Goal: Task Accomplishment & Management: Use online tool/utility

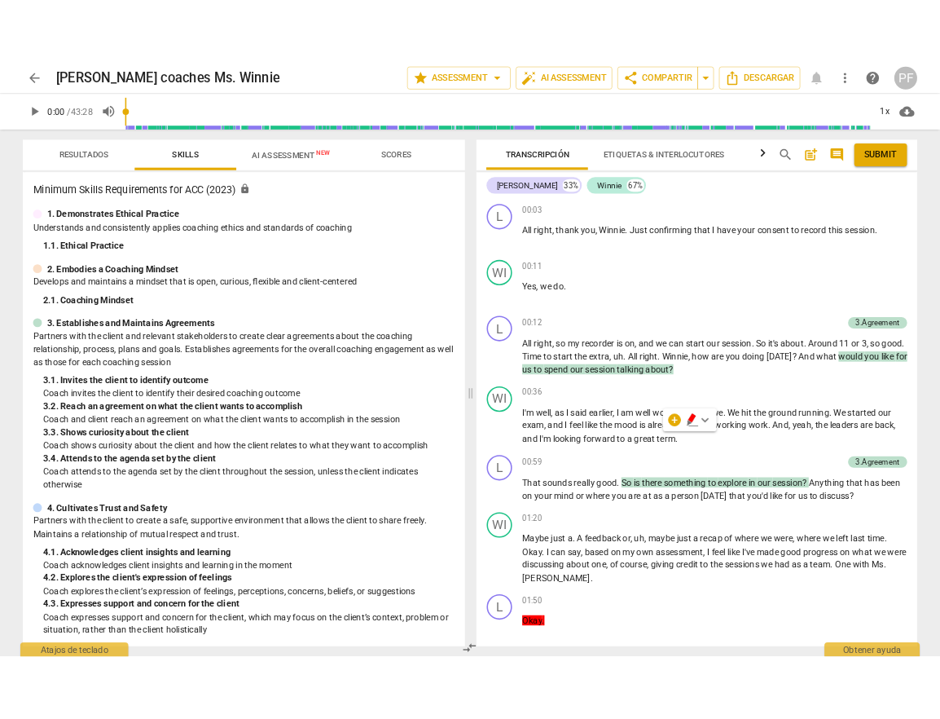
scroll to position [16418, 0]
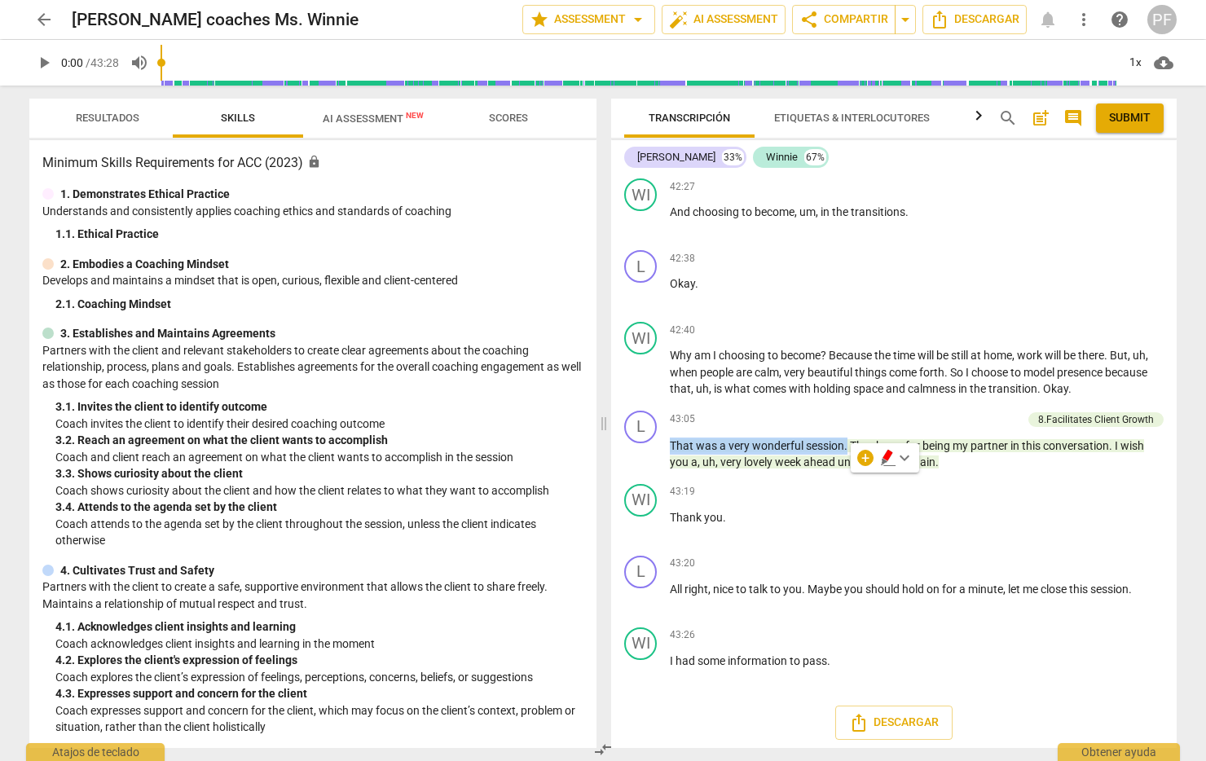
click at [44, 18] on span "arrow_back" at bounding box center [44, 20] width 20 height 20
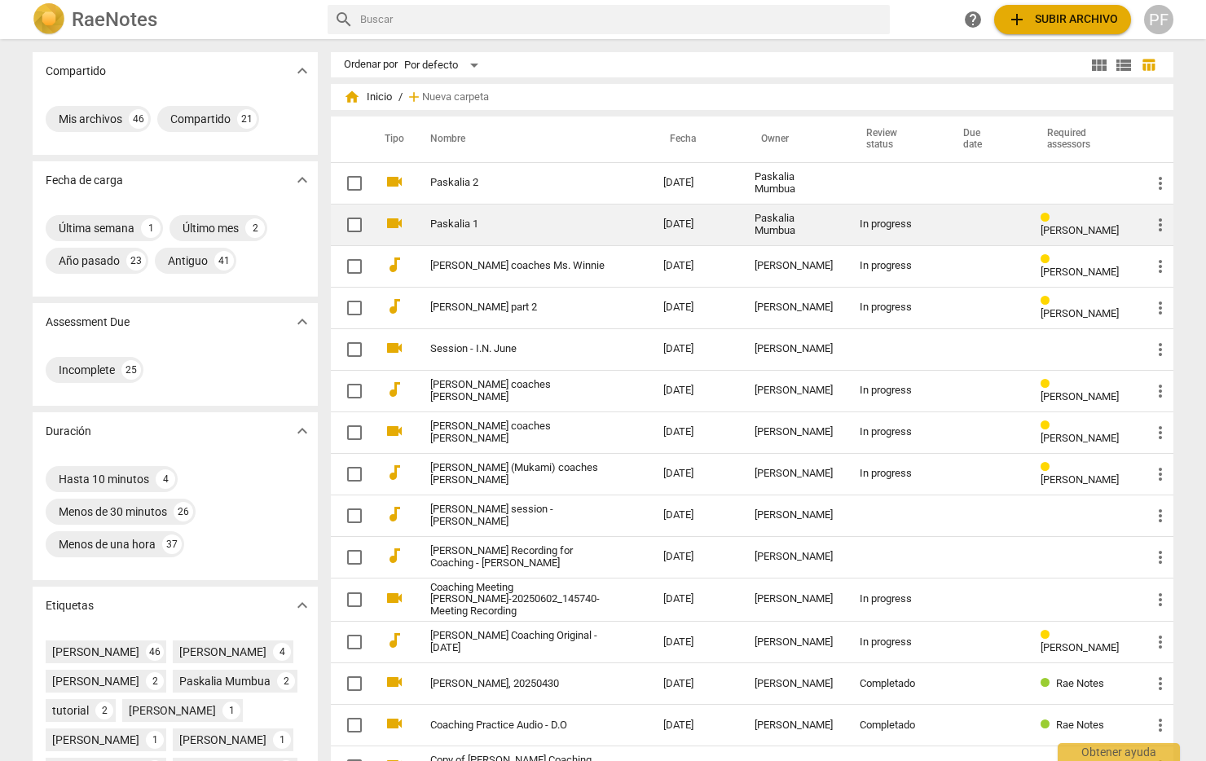
click at [403, 217] on td "videocam" at bounding box center [391, 225] width 39 height 42
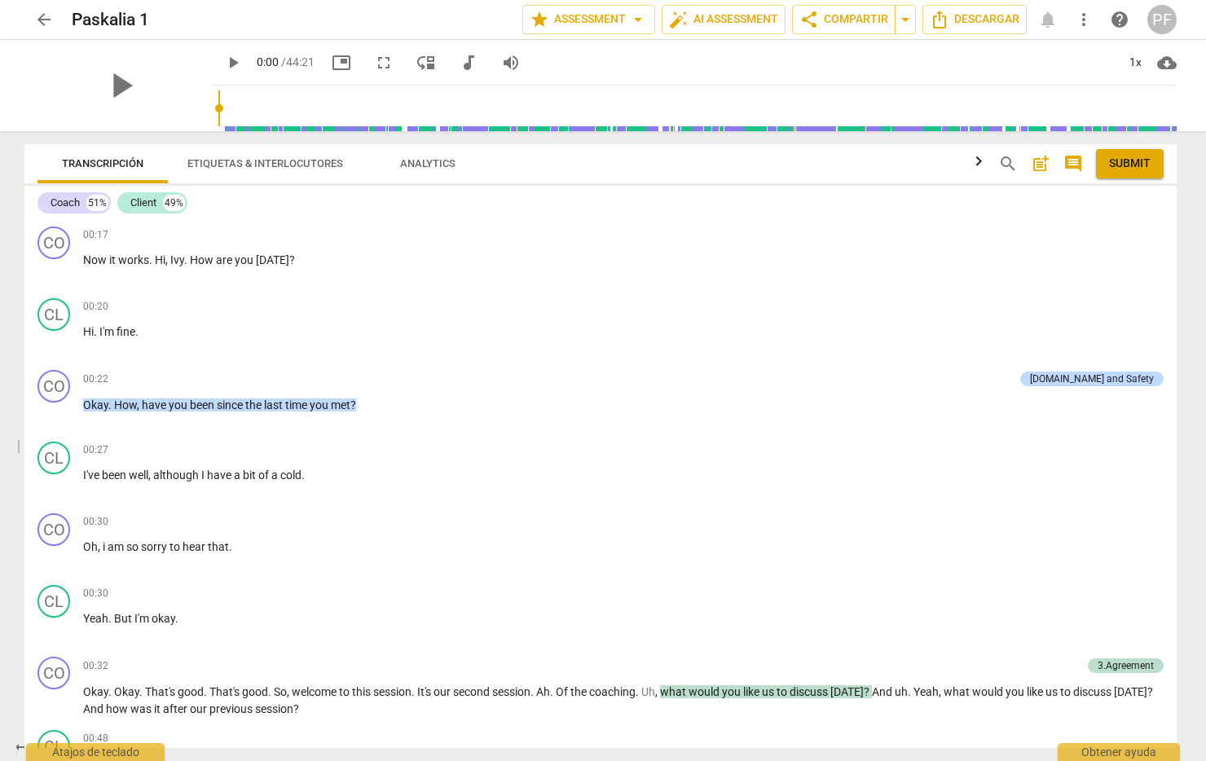
drag, startPoint x: 605, startPoint y: 445, endPoint x: -59, endPoint y: 363, distance: 669.2
click at [0, 0] on html "arrow_back Paskalia 1 edit star Assessment arrow_drop_down auto_fix_high AI Ass…" at bounding box center [603, 0] width 1206 height 0
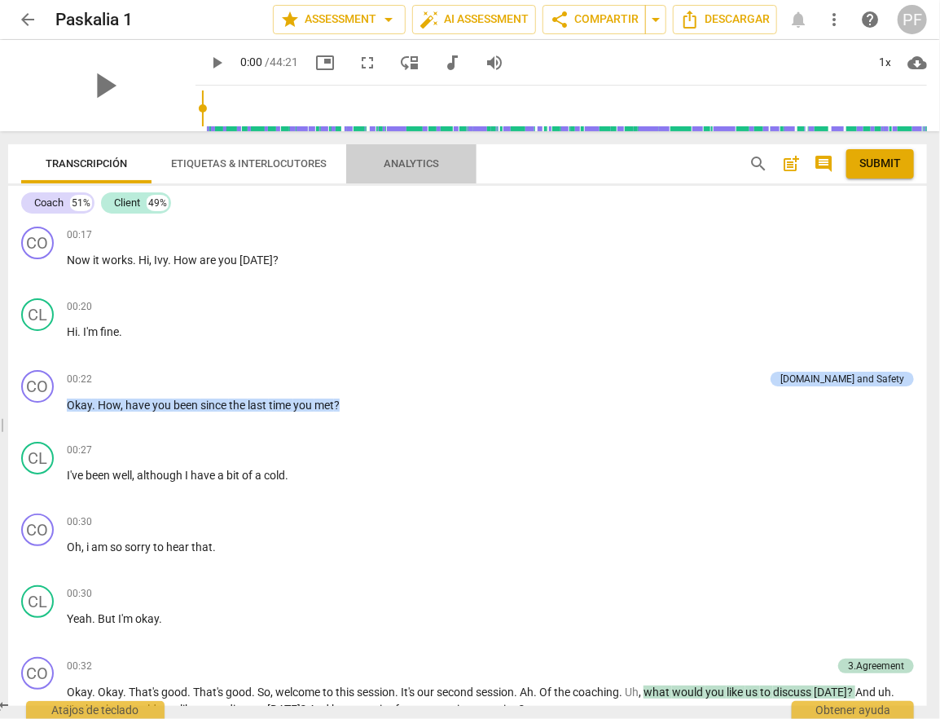
click at [412, 165] on span "Analytics" at bounding box center [411, 163] width 55 height 12
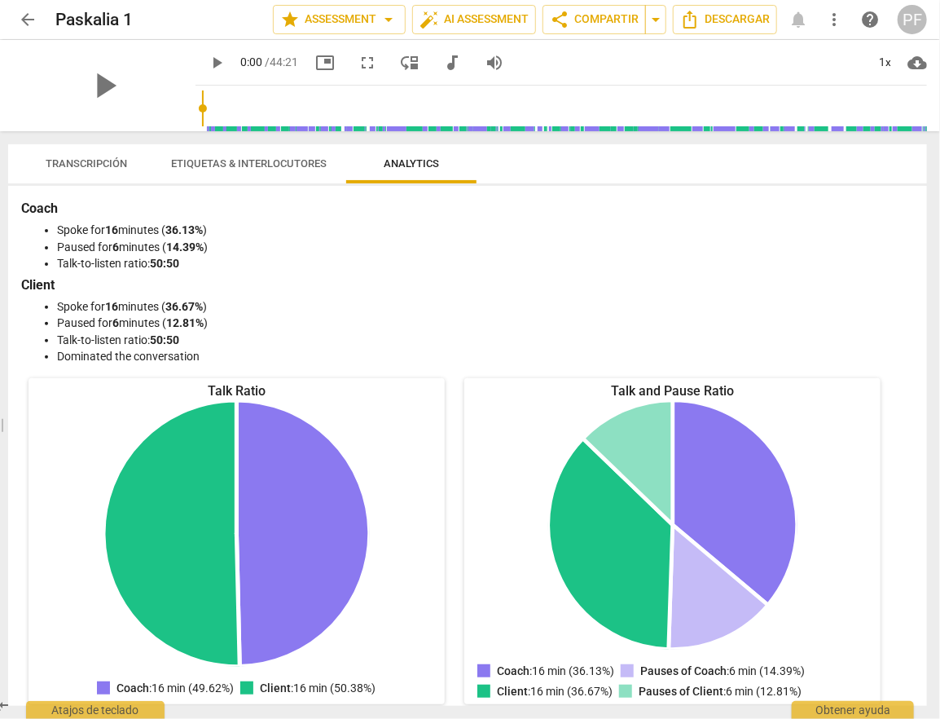
click at [109, 165] on span "Transcripción" at bounding box center [86, 163] width 81 height 12
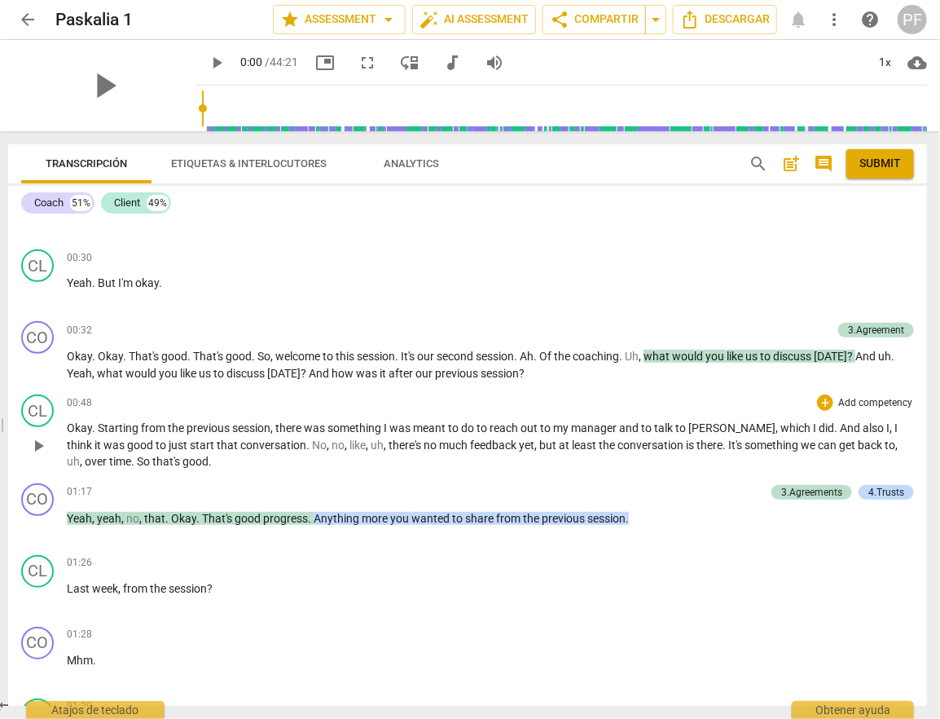
scroll to position [339, 0]
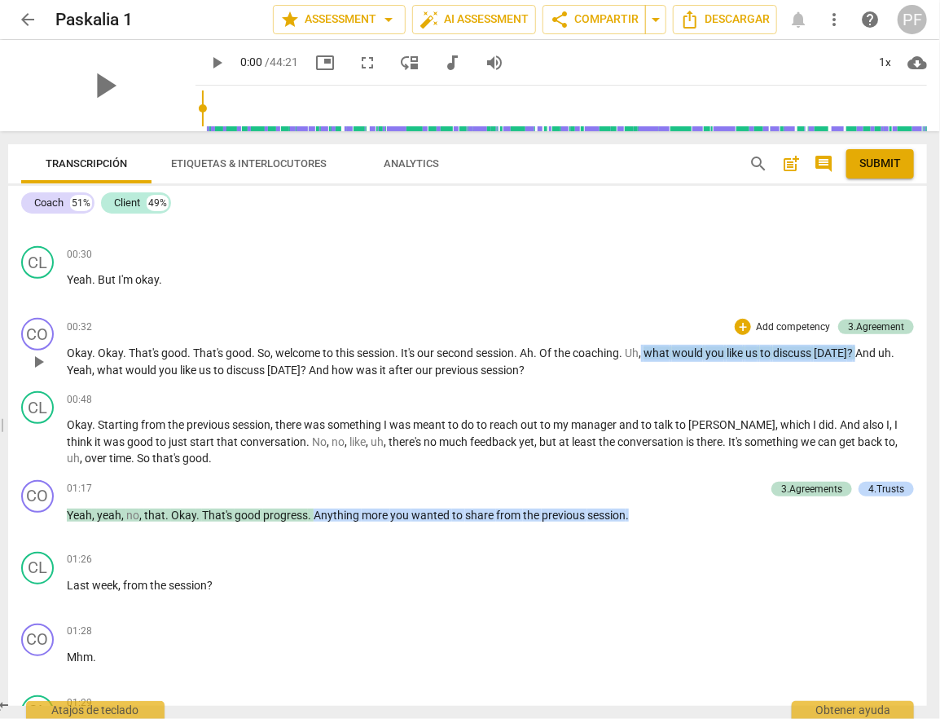
drag, startPoint x: 861, startPoint y: 346, endPoint x: 647, endPoint y: 348, distance: 213.5
click at [647, 347] on p "Okay . Okay . That's good . That's good . So , welcome to this session . It's o…" at bounding box center [490, 361] width 847 height 33
click at [643, 379] on div "CO play_arrow pause 00:32 + Add competency 3.Agreement keyboard_arrow_right Oka…" at bounding box center [467, 347] width 919 height 73
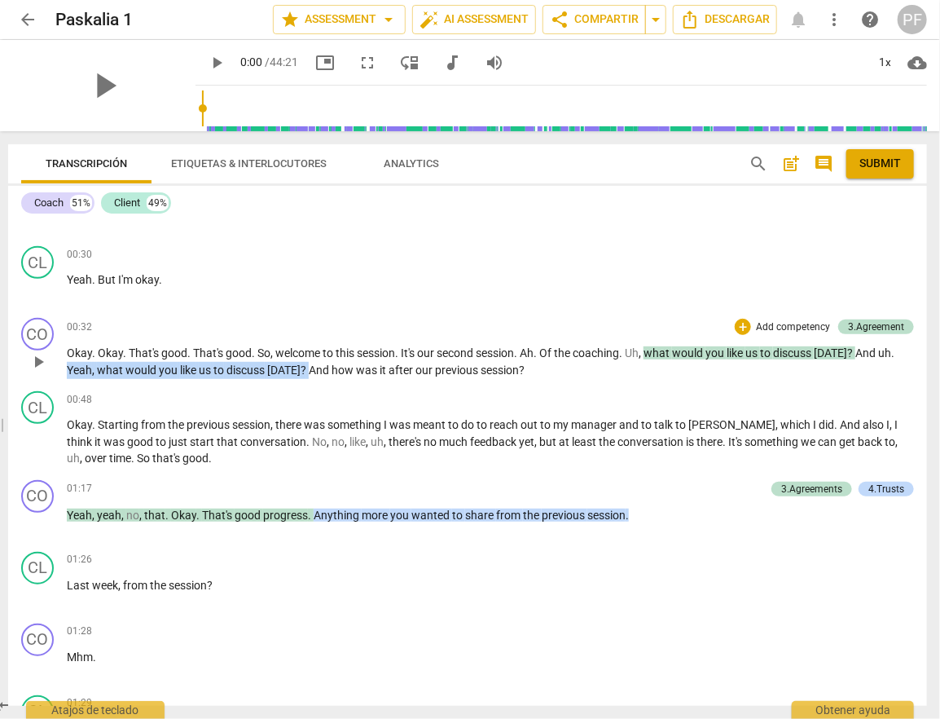
drag, startPoint x: 66, startPoint y: 368, endPoint x: 304, endPoint y: 368, distance: 237.9
click at [304, 368] on p "Okay . Okay . That's good . That's good . So , welcome to this session . It's o…" at bounding box center [490, 361] width 847 height 33
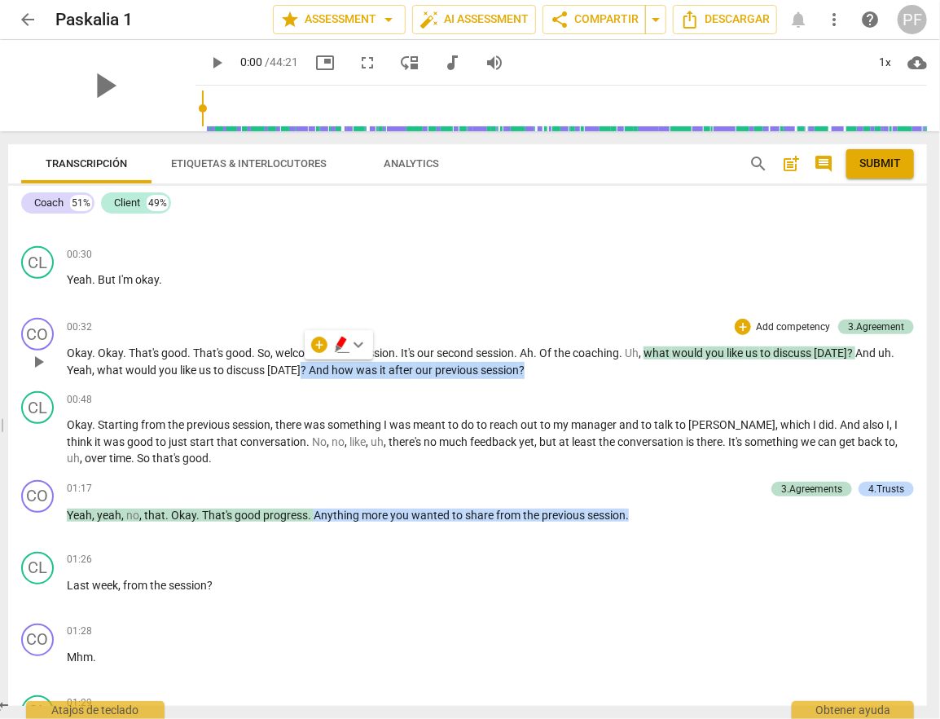
drag, startPoint x: 542, startPoint y: 364, endPoint x: 310, endPoint y: 361, distance: 232.3
click at [298, 362] on p "Okay . Okay . That's good . That's good . So , welcome to this session . It's o…" at bounding box center [490, 361] width 847 height 33
click at [573, 372] on p "Okay . Okay . That's good . That's good . So , welcome to this session . It's o…" at bounding box center [490, 361] width 847 height 33
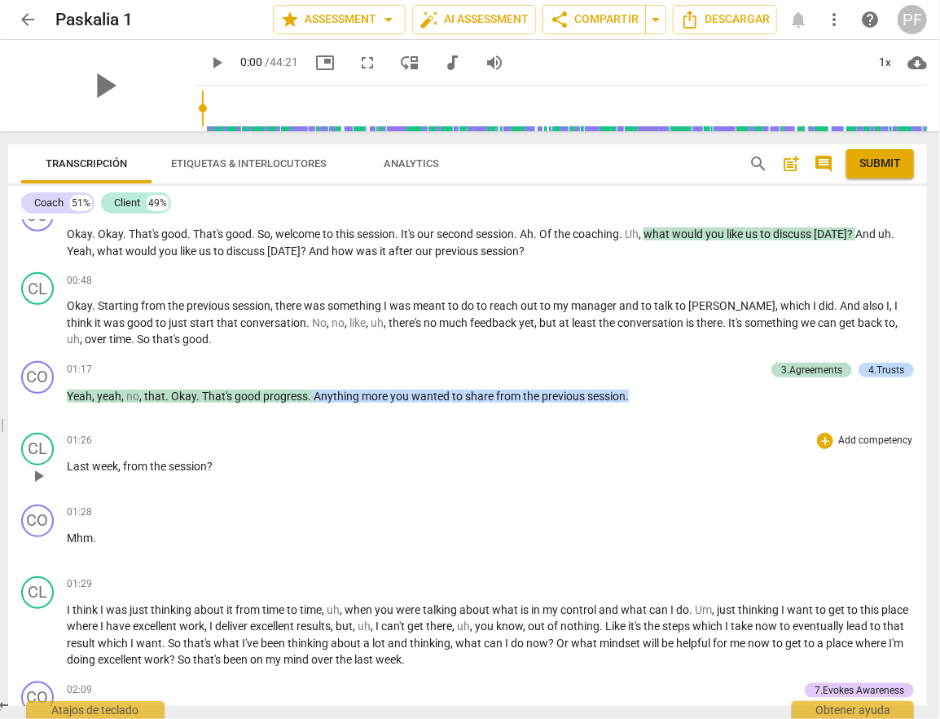
scroll to position [473, 0]
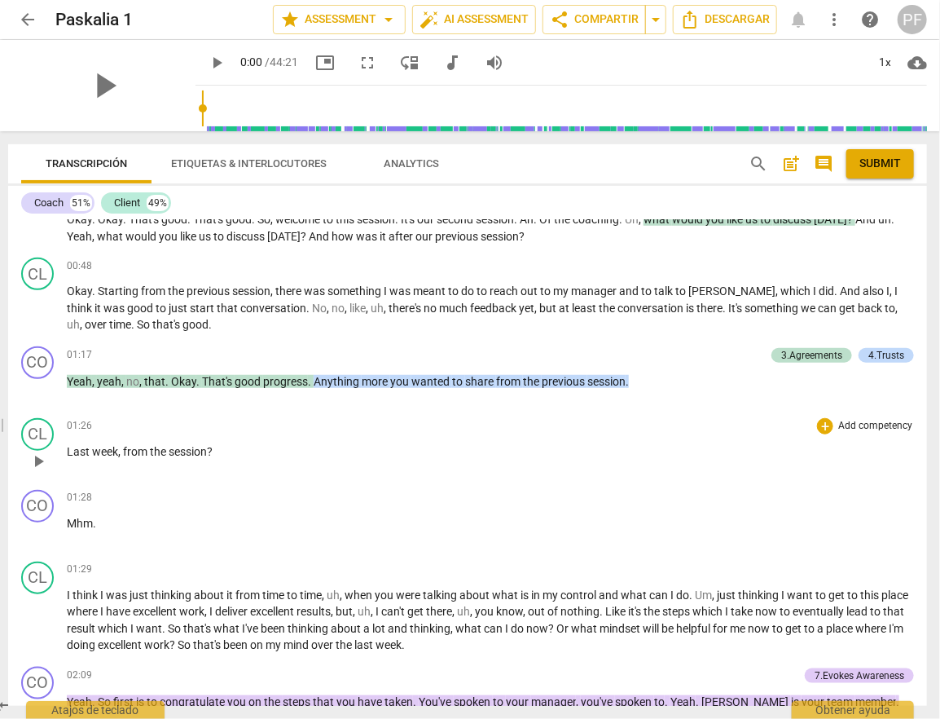
click at [361, 412] on div "CL play_arrow pause 01:26 + Add competency keyboard_arrow_right Last week , fro…" at bounding box center [467, 448] width 919 height 72
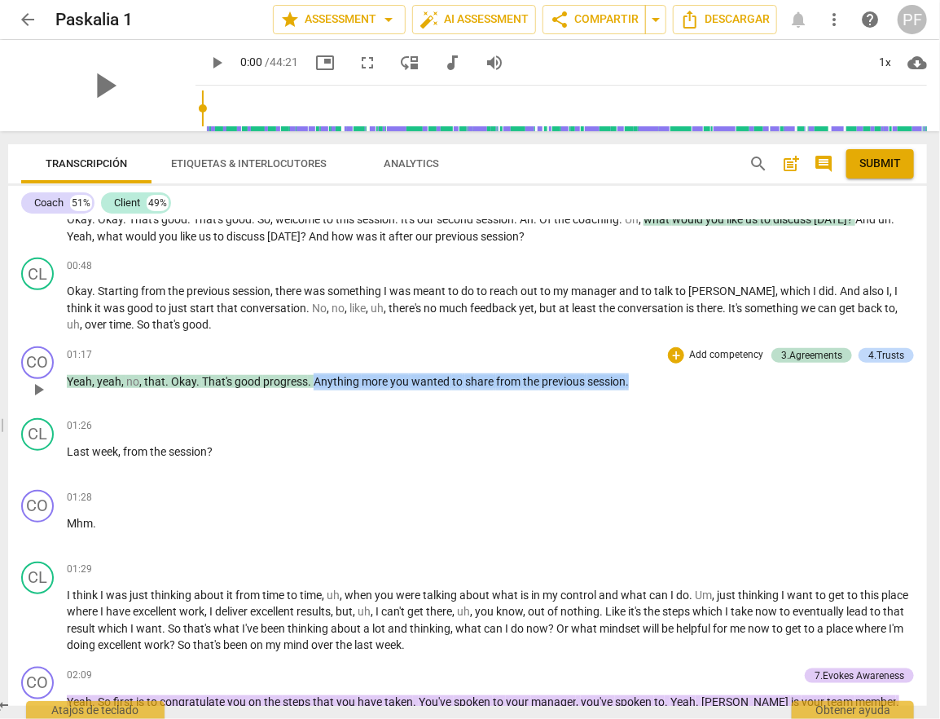
drag, startPoint x: 315, startPoint y: 381, endPoint x: 636, endPoint y: 375, distance: 321.9
click at [636, 375] on p "Yeah , yeah , no , that . Okay . That's good progress . Anything more you wante…" at bounding box center [490, 381] width 847 height 17
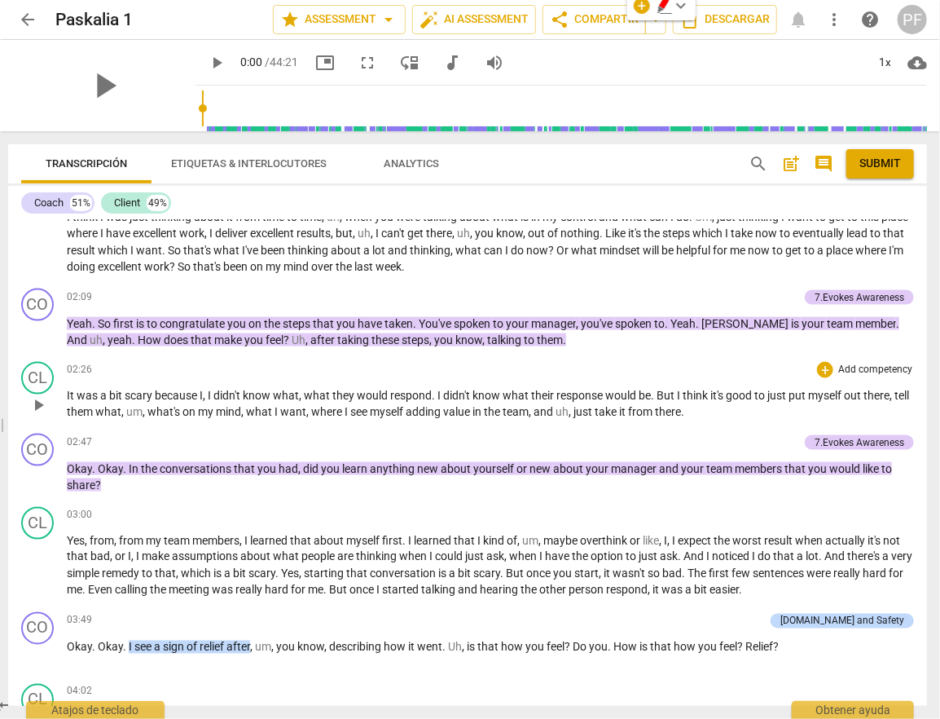
scroll to position [857, 0]
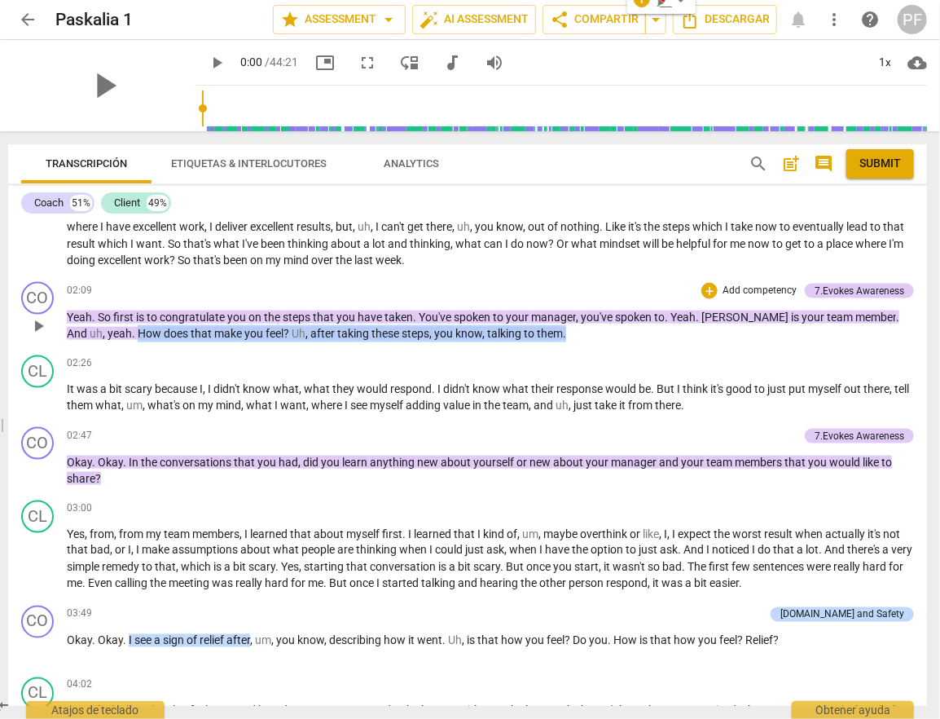
drag, startPoint x: 96, startPoint y: 327, endPoint x: 515, endPoint y: 338, distance: 419.0
click at [515, 338] on div "CO play_arrow pause 02:09 + Add competency 7.Evokes Awareness keyboard_arrow_ri…" at bounding box center [467, 311] width 919 height 73
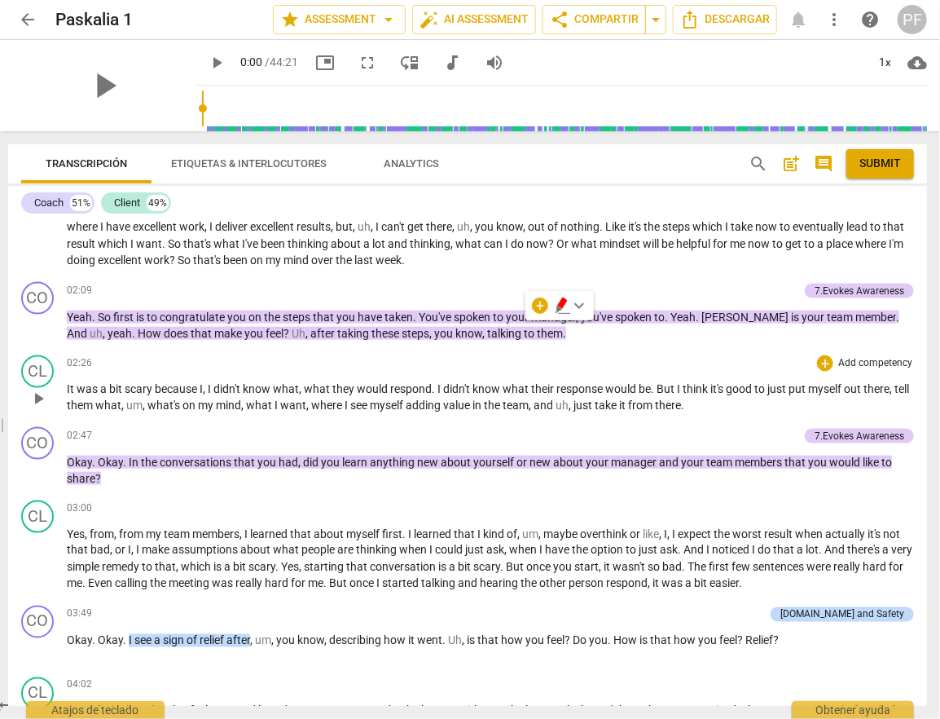
click at [135, 382] on span "scary" at bounding box center [140, 388] width 30 height 13
drag, startPoint x: 135, startPoint y: 380, endPoint x: 142, endPoint y: 394, distance: 15.3
click at [135, 382] on span "scary" at bounding box center [140, 388] width 30 height 13
click at [37, 390] on span "pause" at bounding box center [39, 399] width 20 height 20
type input "150"
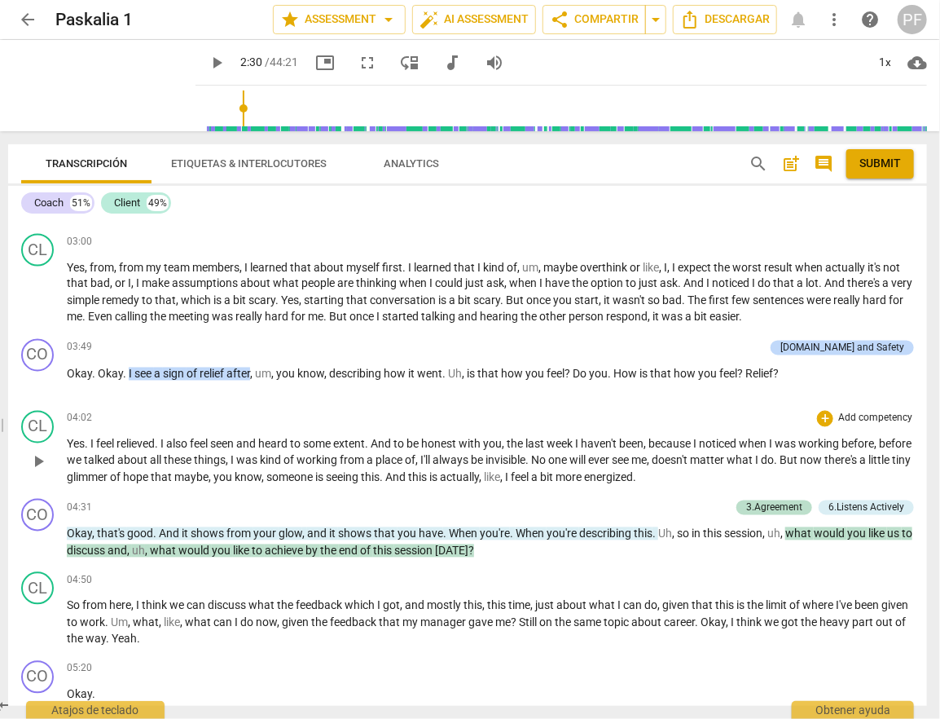
scroll to position [1131, 0]
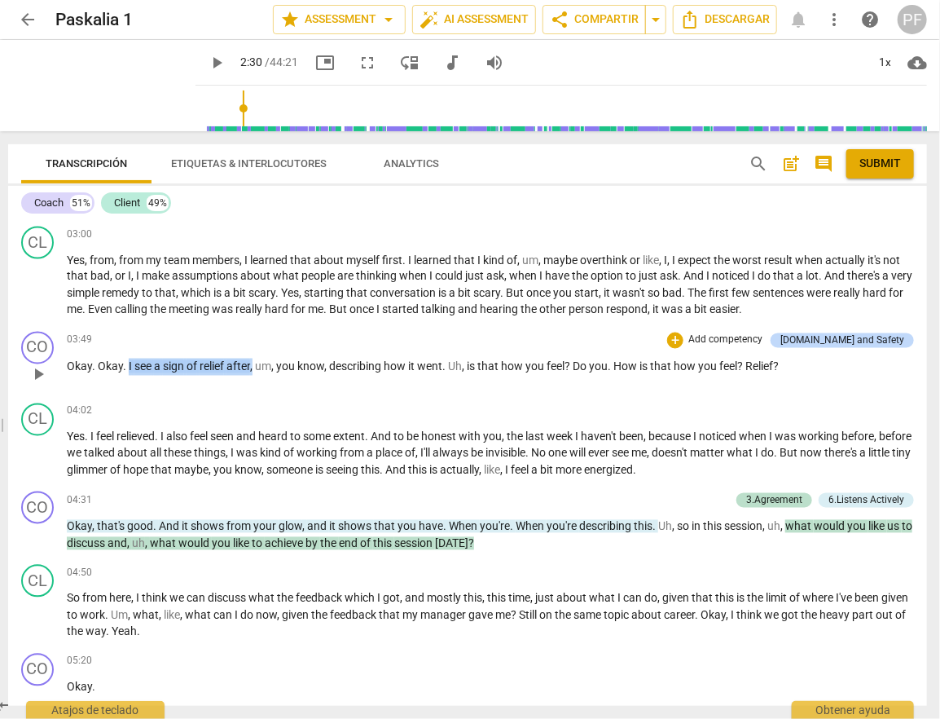
drag, startPoint x: 127, startPoint y: 363, endPoint x: 253, endPoint y: 368, distance: 126.4
click at [253, 368] on p "Okay . Okay . I see a sign of relief after , um , you know , describing how it …" at bounding box center [490, 367] width 847 height 17
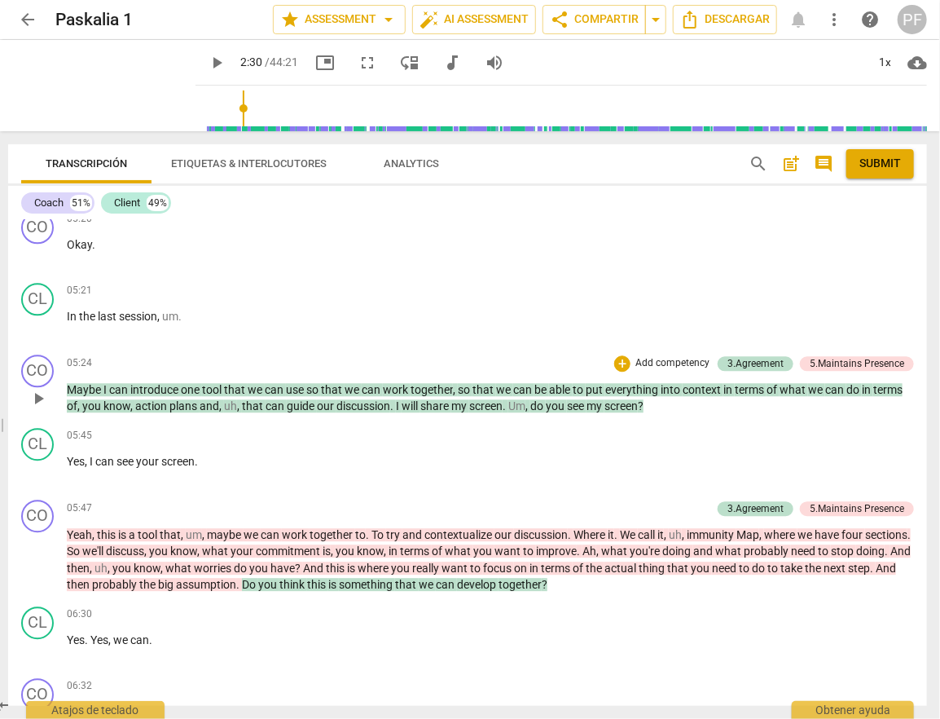
scroll to position [1580, 0]
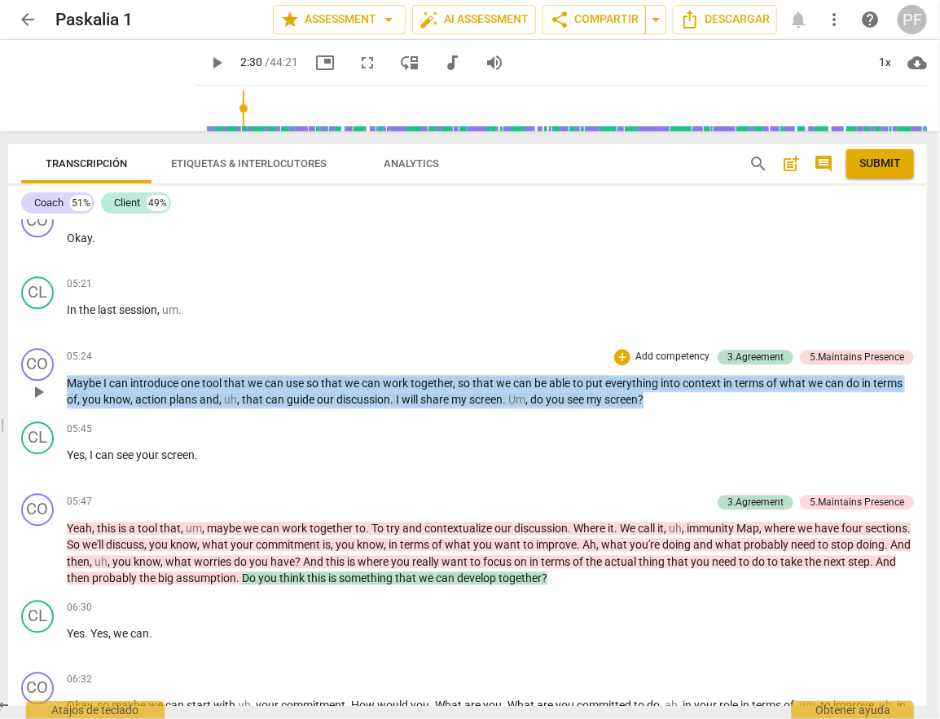
drag, startPoint x: 666, startPoint y: 390, endPoint x: 411, endPoint y: 366, distance: 256.2
click at [411, 375] on p "Maybe I can introduce one tool that we can use so that we can work together , s…" at bounding box center [490, 391] width 847 height 33
click at [559, 423] on div "05:45 + Add competency keyboard_arrow_right" at bounding box center [490, 429] width 847 height 16
click at [296, 423] on div "05:45 + Add competency keyboard_arrow_right" at bounding box center [490, 429] width 847 height 16
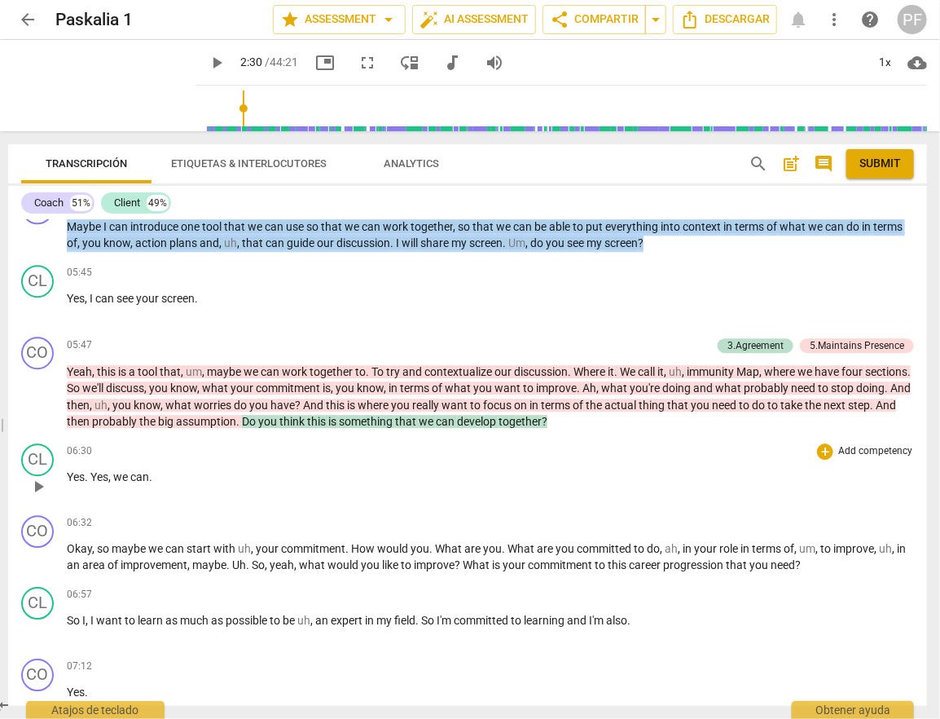
scroll to position [1760, 0]
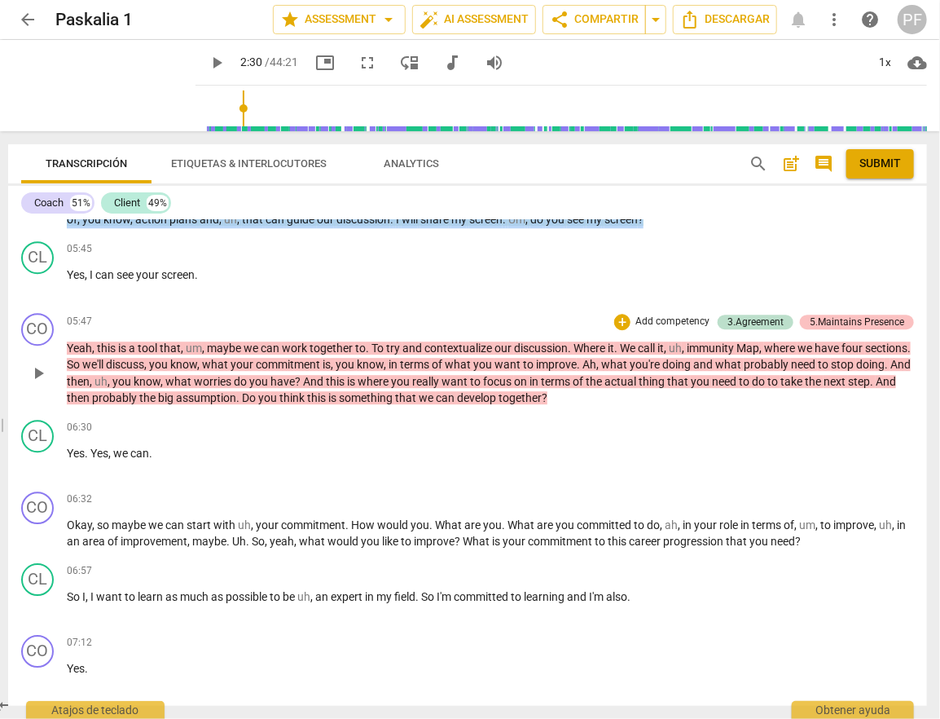
click at [839, 315] on div "5.Maintains Presence" at bounding box center [857, 322] width 95 height 15
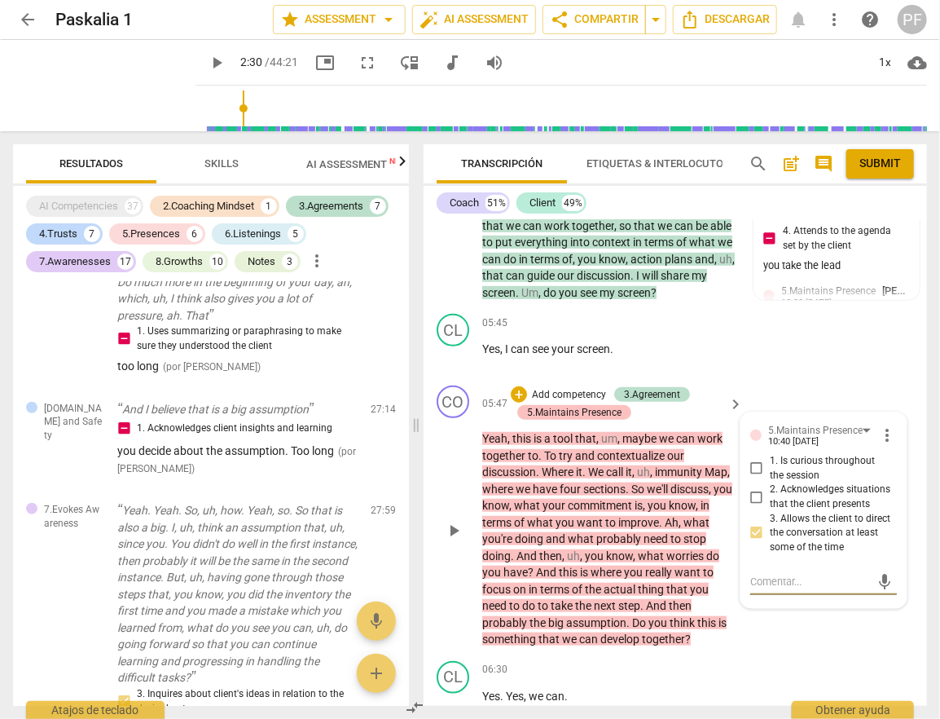
scroll to position [7706, 0]
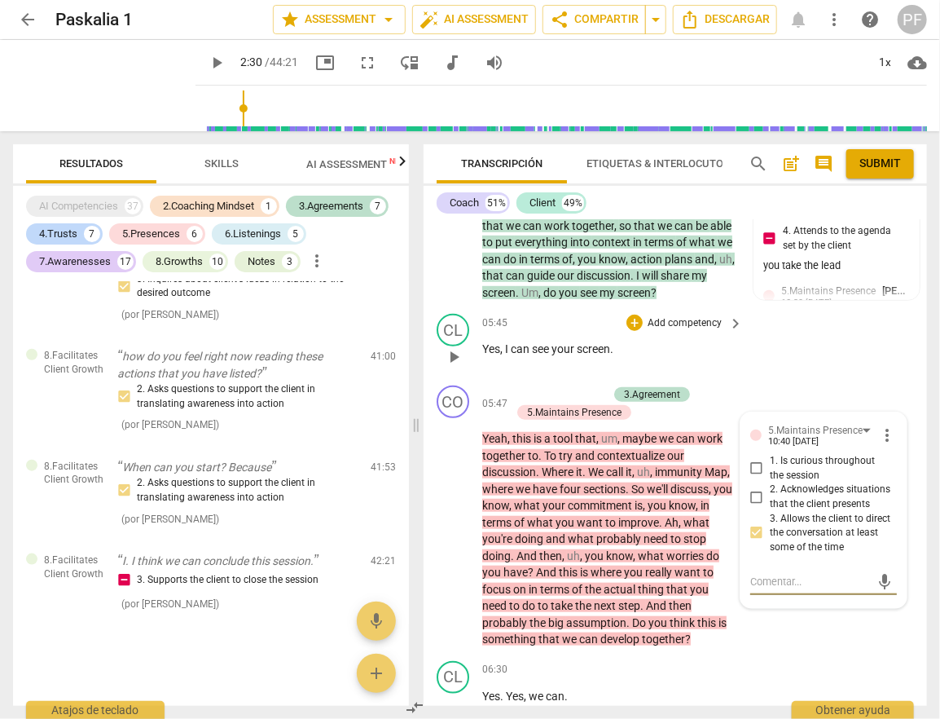
click at [786, 337] on div "CL play_arrow pause 05:45 + Add competency keyboard_arrow_right Yes , I can see…" at bounding box center [676, 343] width 504 height 72
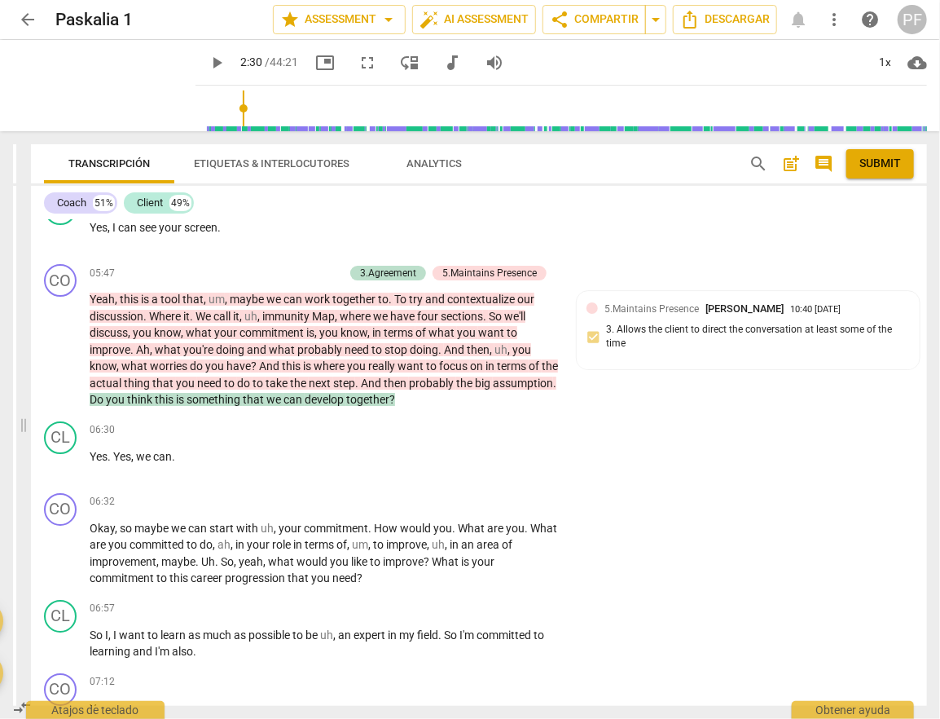
scroll to position [2073, 0]
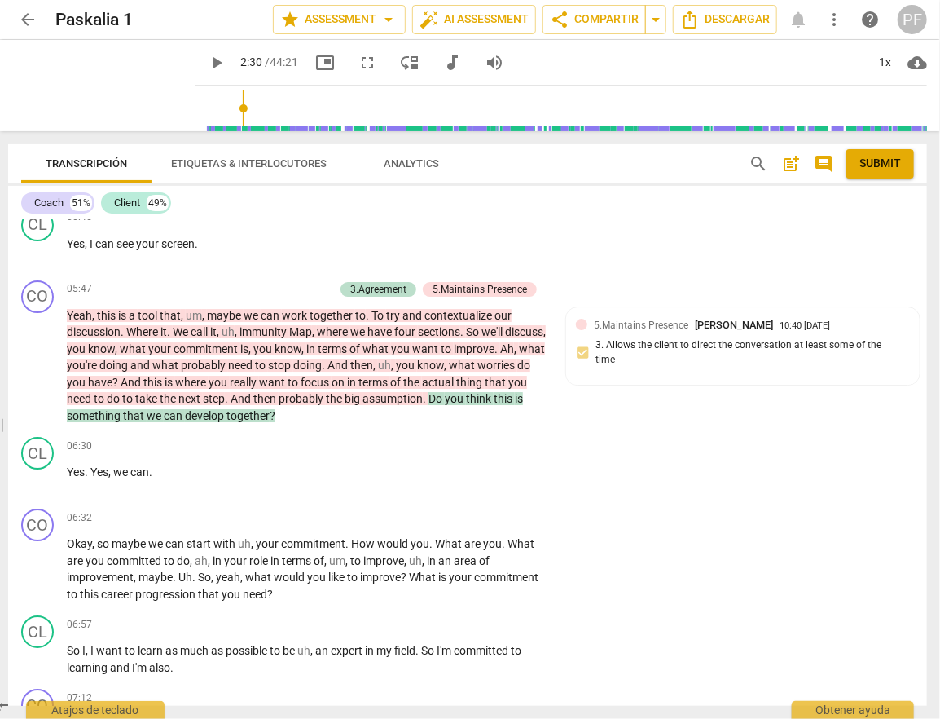
drag, startPoint x: 311, startPoint y: 427, endPoint x: -11, endPoint y: 411, distance: 322.3
click at [0, 0] on html "arrow_back Paskalia 1 edit star Assessment arrow_drop_down auto_fix_high AI Ass…" at bounding box center [470, 0] width 940 height 0
click at [486, 431] on div "CO play_arrow pause 05:47 + Add competency 3.Agreement 5.Maintains Presence key…" at bounding box center [467, 352] width 919 height 157
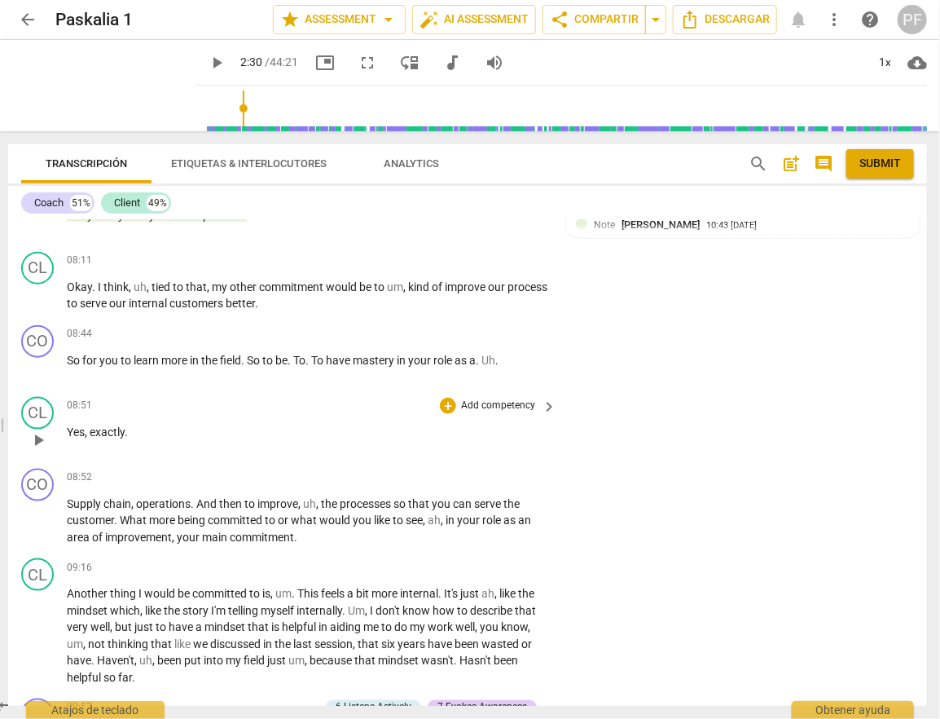
scroll to position [3067, 0]
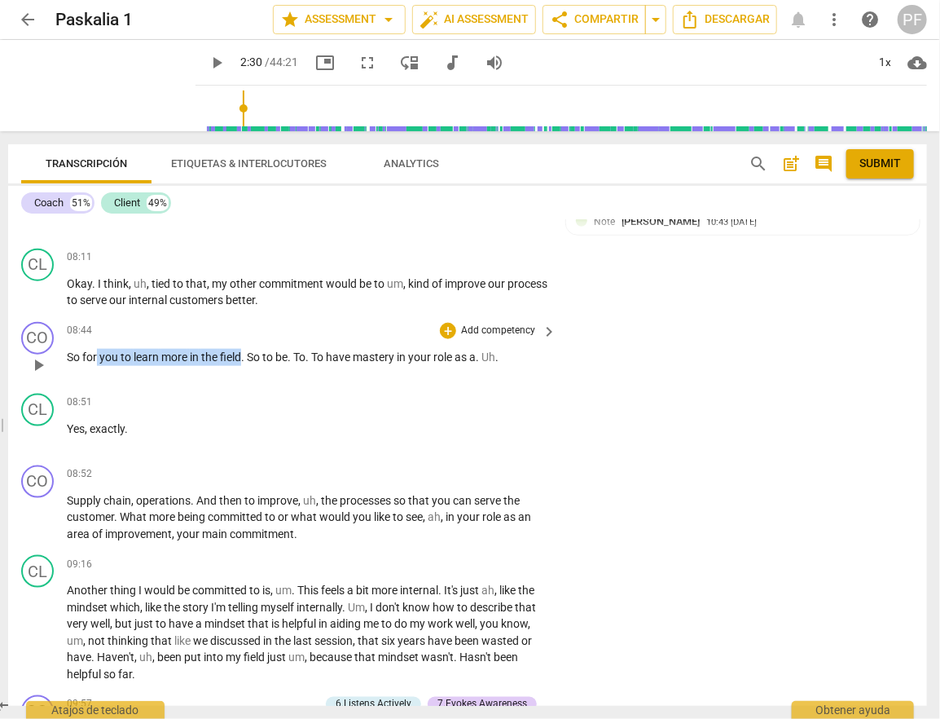
drag, startPoint x: 240, startPoint y: 362, endPoint x: 97, endPoint y: 364, distance: 142.6
click at [97, 364] on p "So for you to learn more in the field . So to be . To . To have mastery in your…" at bounding box center [308, 357] width 482 height 17
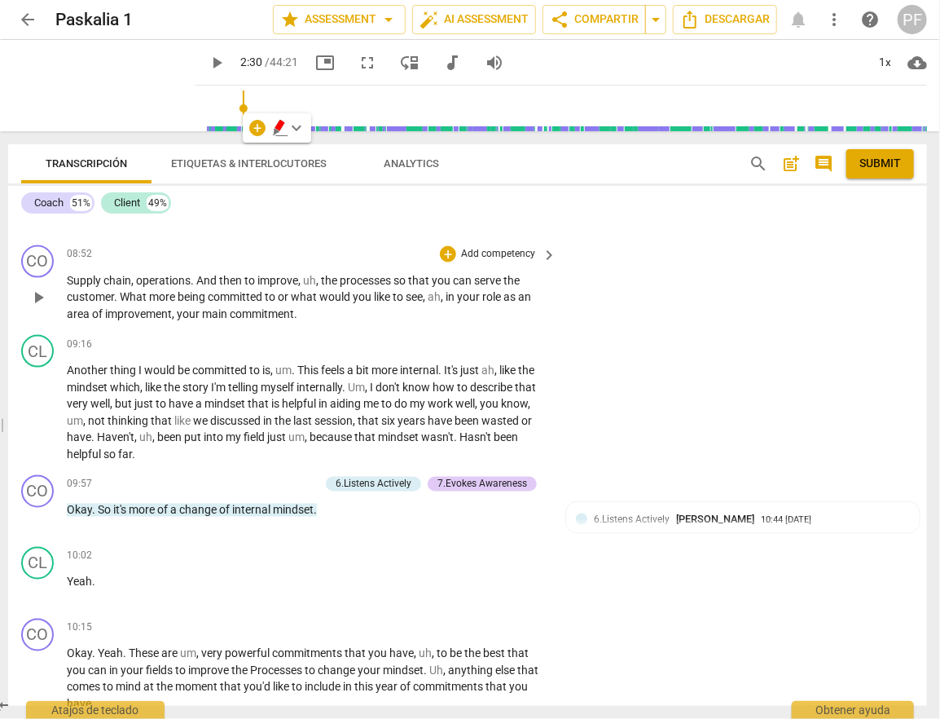
scroll to position [3279, 0]
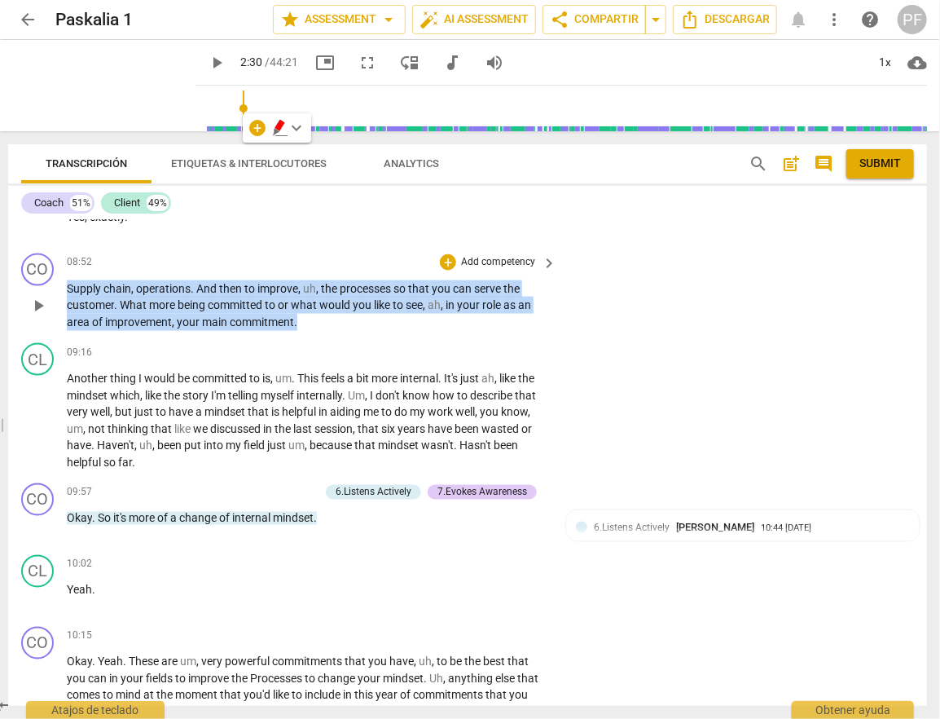
drag, startPoint x: 66, startPoint y: 288, endPoint x: 328, endPoint y: 325, distance: 264.1
click at [328, 325] on p "Supply chain , operations . And then to improve , uh , the processes so that yo…" at bounding box center [308, 305] width 482 height 51
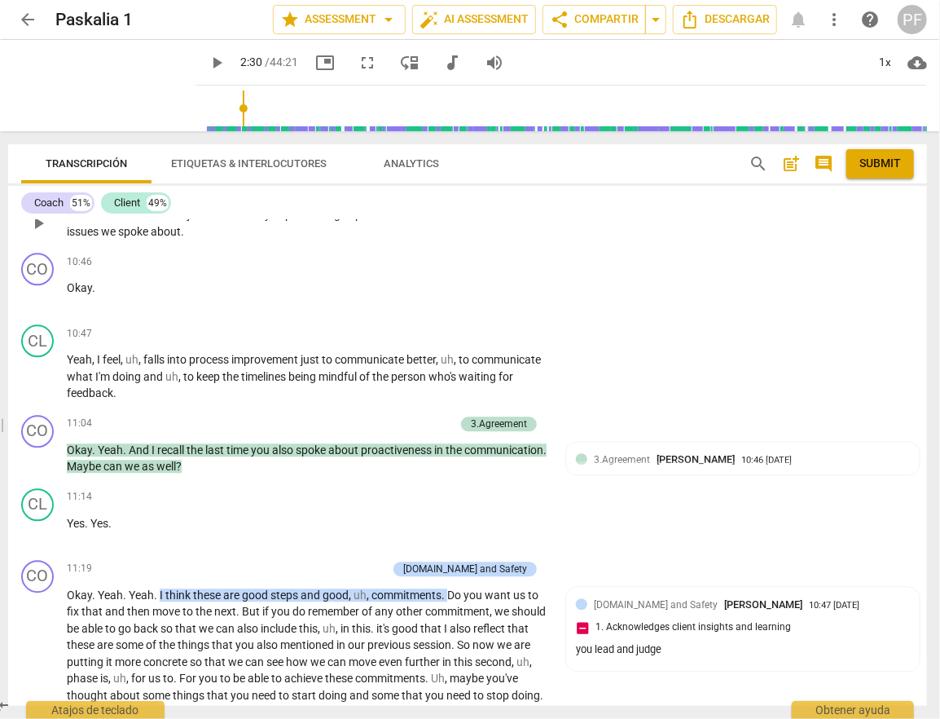
scroll to position [3835, 0]
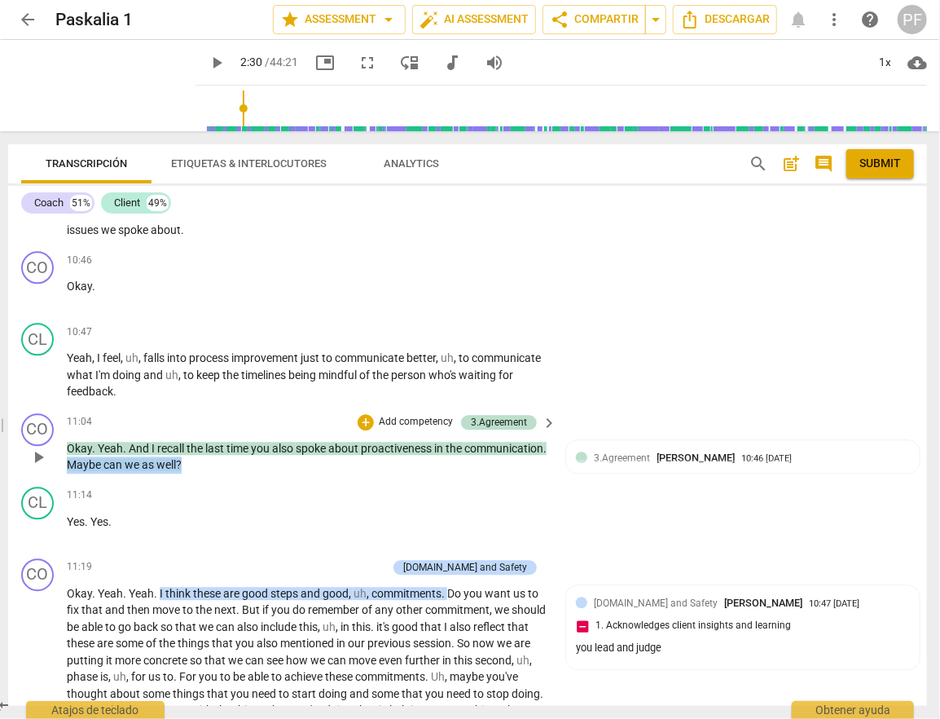
drag, startPoint x: 257, startPoint y: 462, endPoint x: 150, endPoint y: 462, distance: 106.7
click at [150, 462] on p "Okay . Yeah . And I recall the last time you also spoke about proactiveness in …" at bounding box center [308, 456] width 482 height 33
click at [293, 493] on div "11:14 + Add competency keyboard_arrow_right" at bounding box center [312, 495] width 491 height 18
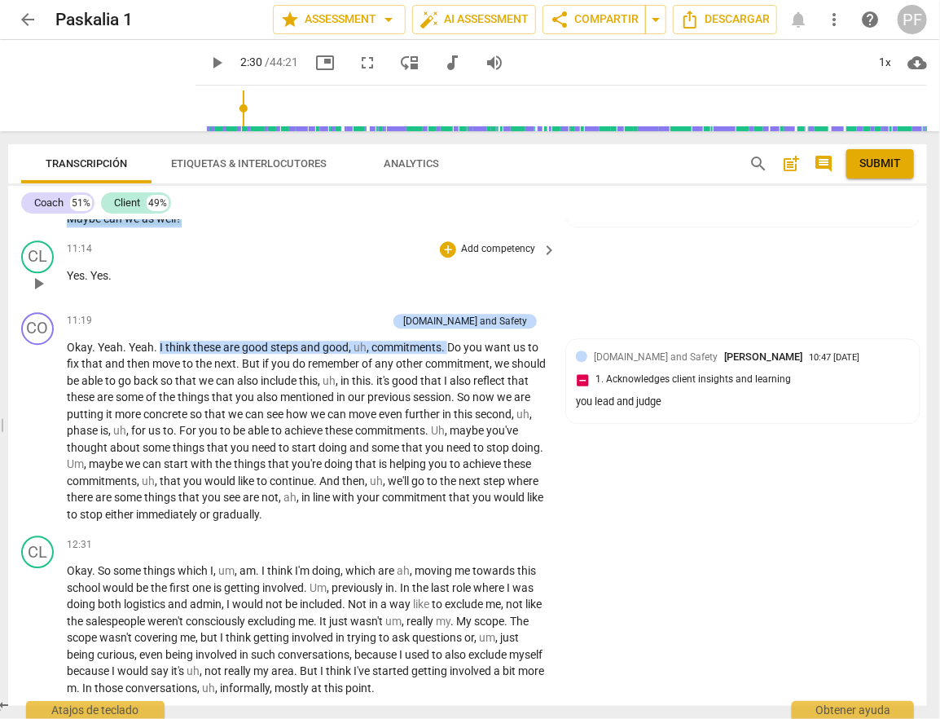
scroll to position [4083, 0]
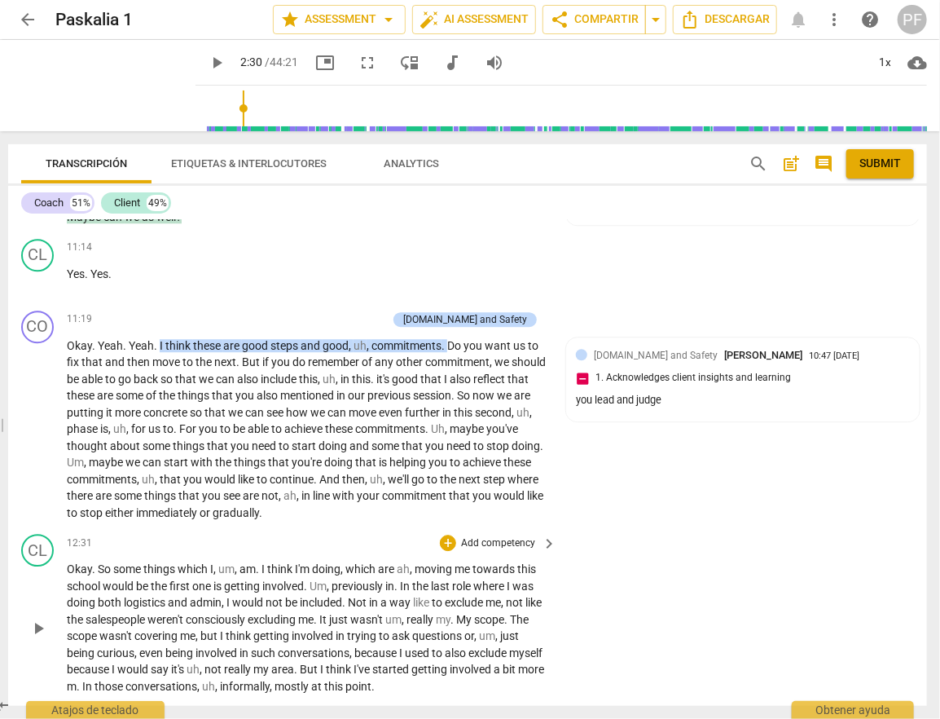
click at [522, 527] on div "CL play_arrow pause 12:31 + Add competency keyboard_arrow_right Okay . So some …" at bounding box center [467, 614] width 919 height 174
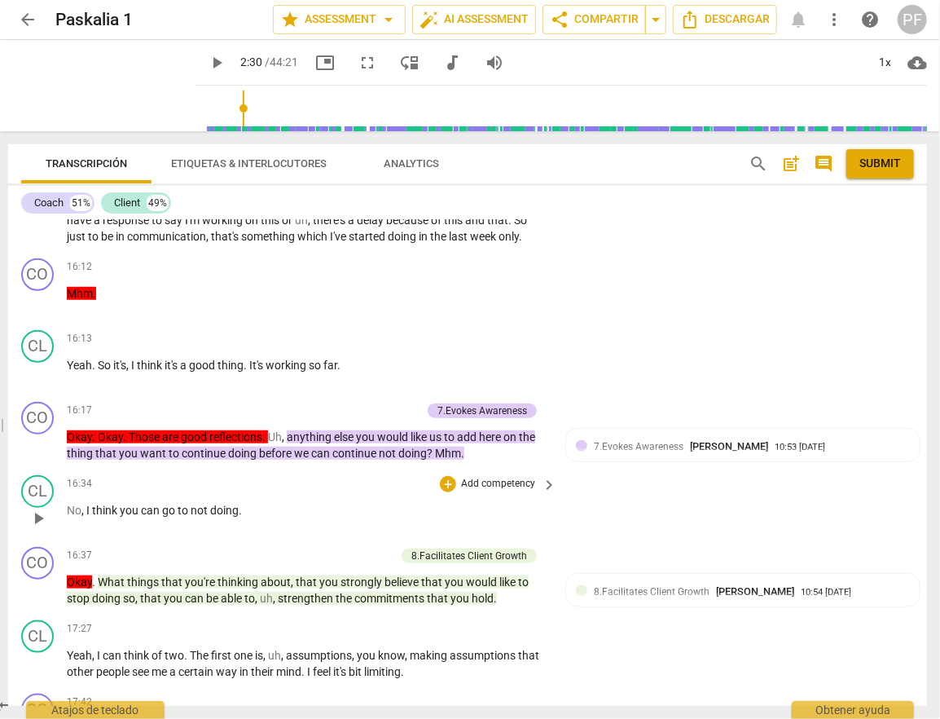
scroll to position [5192, 0]
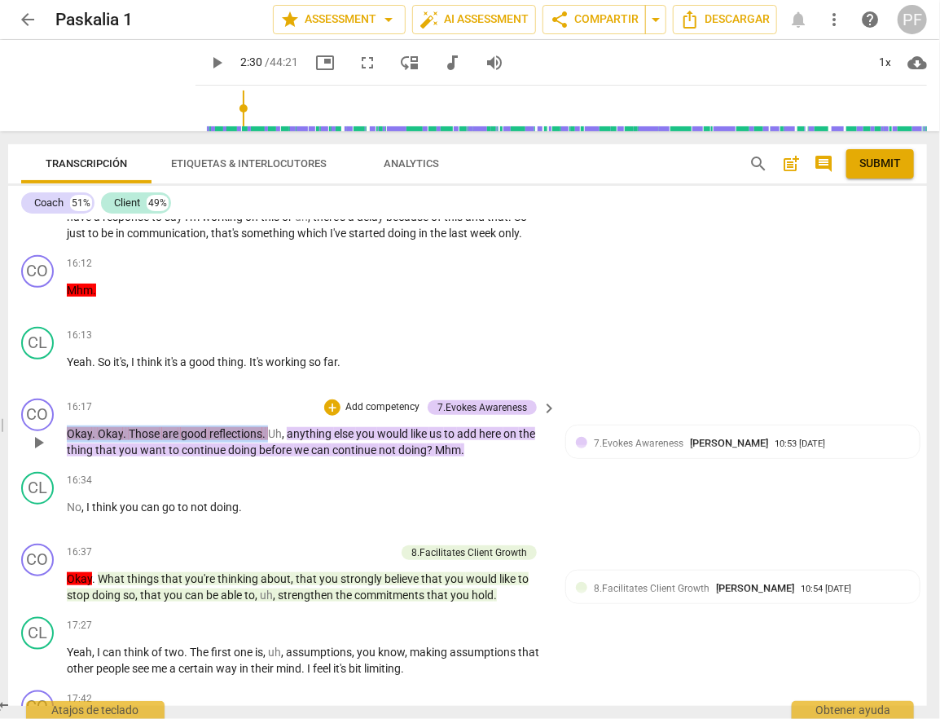
drag, startPoint x: 269, startPoint y: 434, endPoint x: 64, endPoint y: 434, distance: 205.4
click at [64, 434] on div "CO play_arrow pause 16:17 + Add competency 7.Evokes Awareness keyboard_arrow_ri…" at bounding box center [467, 428] width 919 height 73
click at [337, 489] on div "16:34 + Add competency keyboard_arrow_right" at bounding box center [312, 481] width 491 height 18
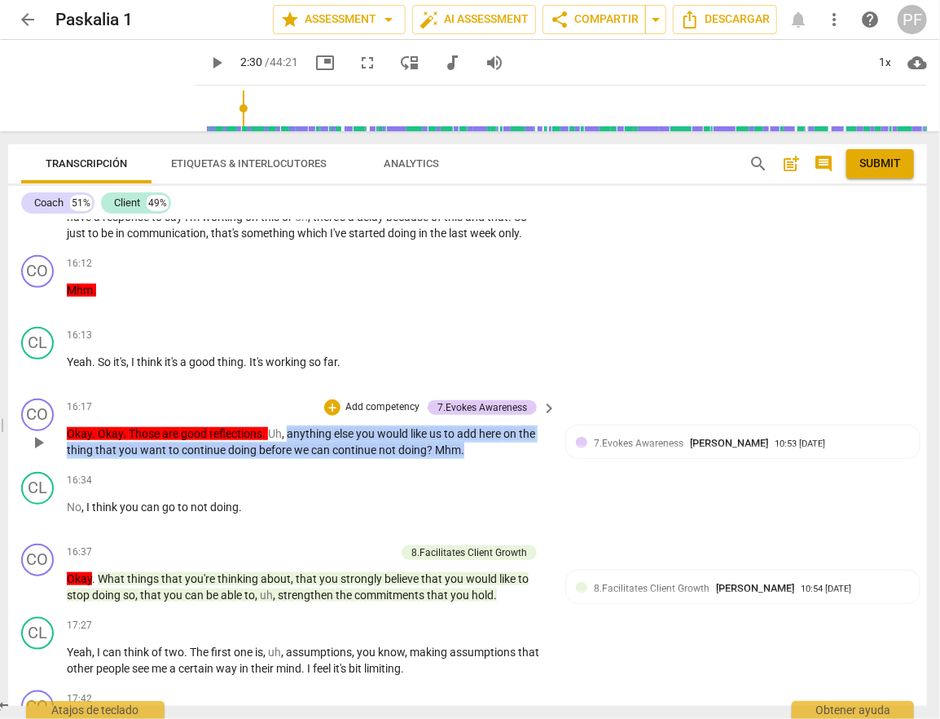
drag, startPoint x: 475, startPoint y: 447, endPoint x: 289, endPoint y: 432, distance: 186.4
click at [288, 433] on p "Okay . Okay . Those are good reflections . Uh , anything else you would like us…" at bounding box center [308, 441] width 482 height 33
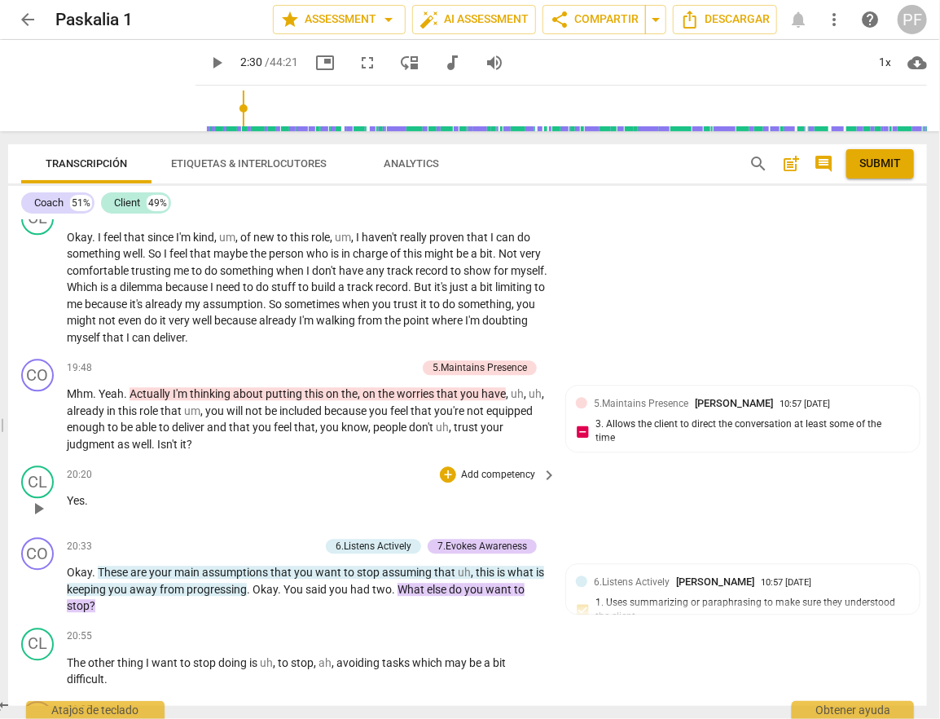
scroll to position [6222, 0]
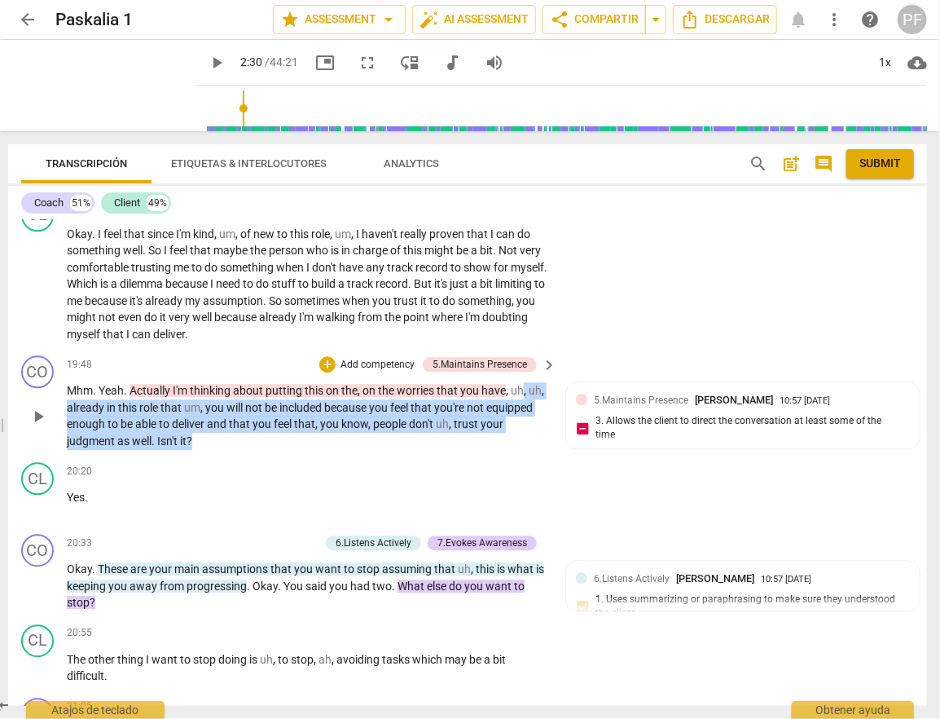
drag, startPoint x: 530, startPoint y: 394, endPoint x: 535, endPoint y: 429, distance: 36.3
click at [535, 429] on p "Mhm . Yeah . Actually I'm thinking about putting this on the , on the worries t…" at bounding box center [308, 415] width 482 height 67
click at [240, 473] on div "20:20 + Add competency keyboard_arrow_right" at bounding box center [312, 471] width 491 height 18
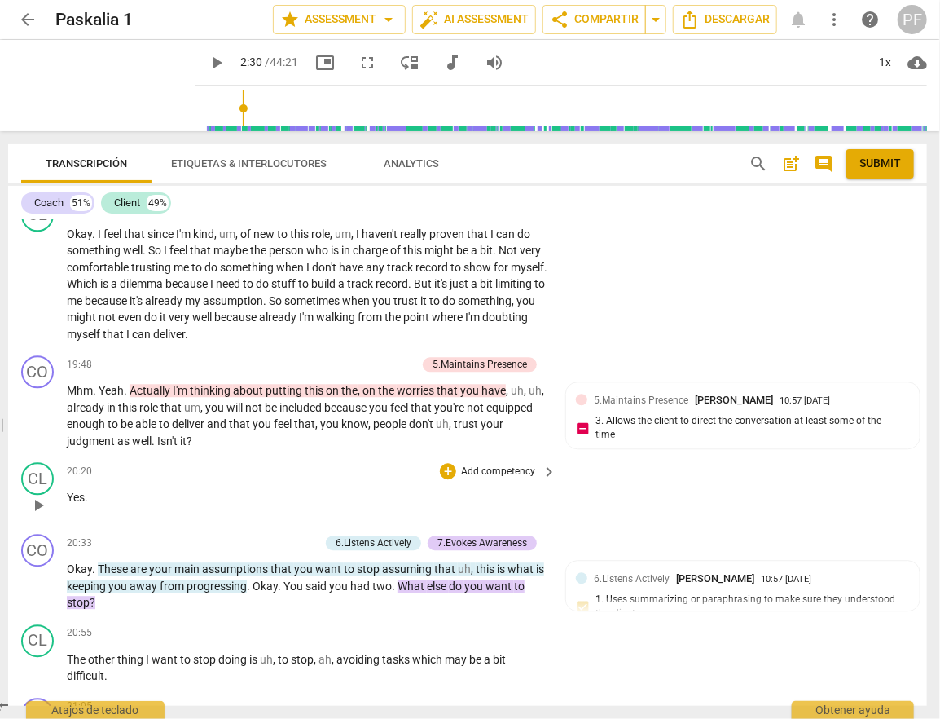
click at [234, 456] on div "CL play_arrow pause 20:20 + Add competency keyboard_arrow_right Yes ." at bounding box center [467, 492] width 919 height 72
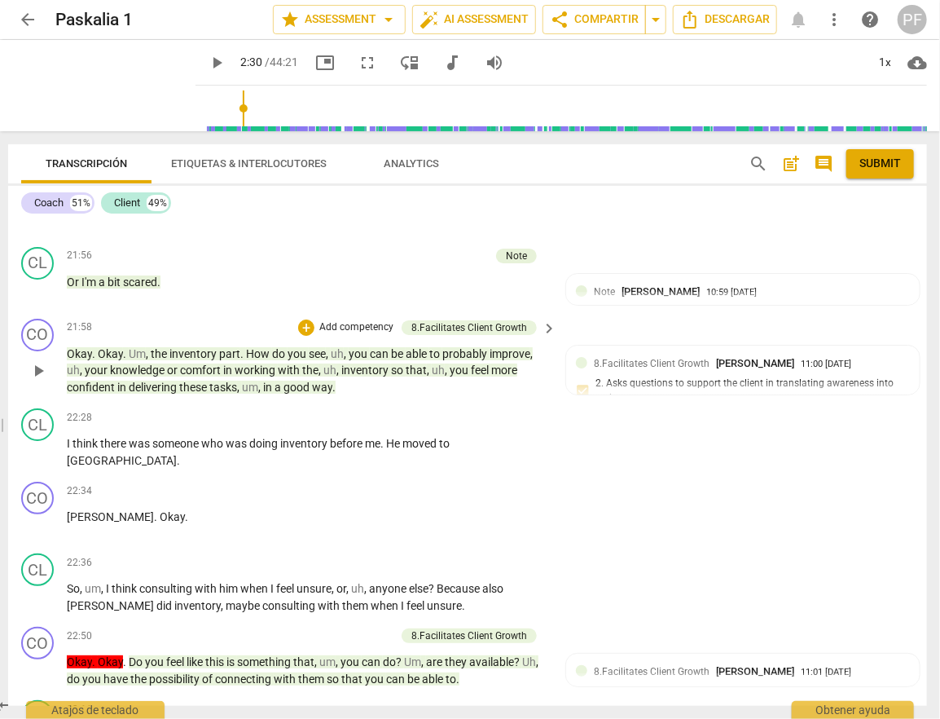
scroll to position [7068, 0]
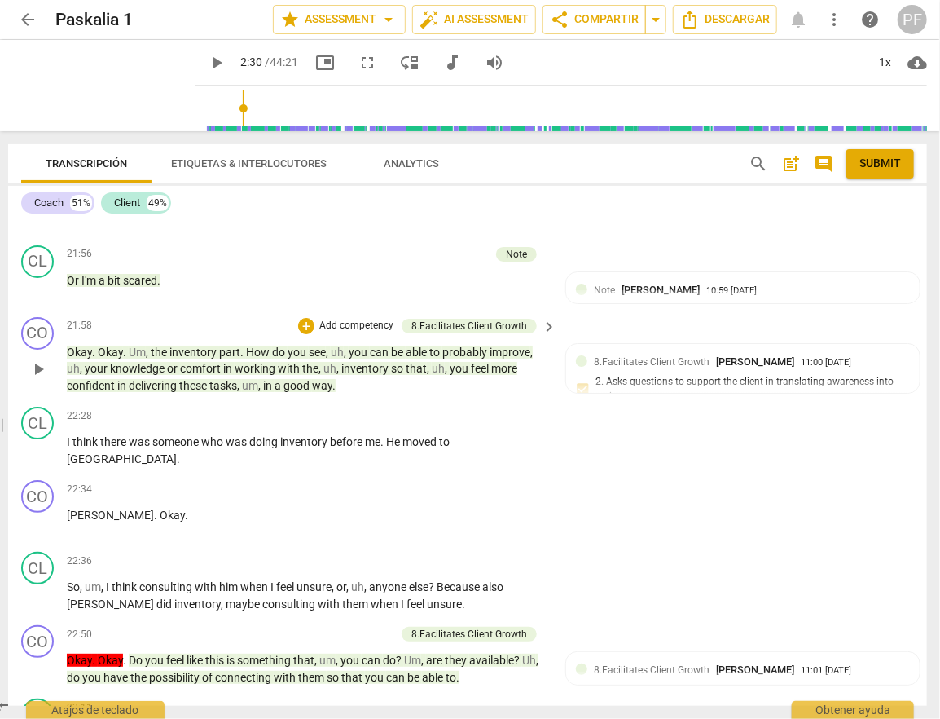
click at [394, 378] on p "Okay . Okay . Um , the inventory part . How do you see , uh , you can be able t…" at bounding box center [308, 369] width 482 height 51
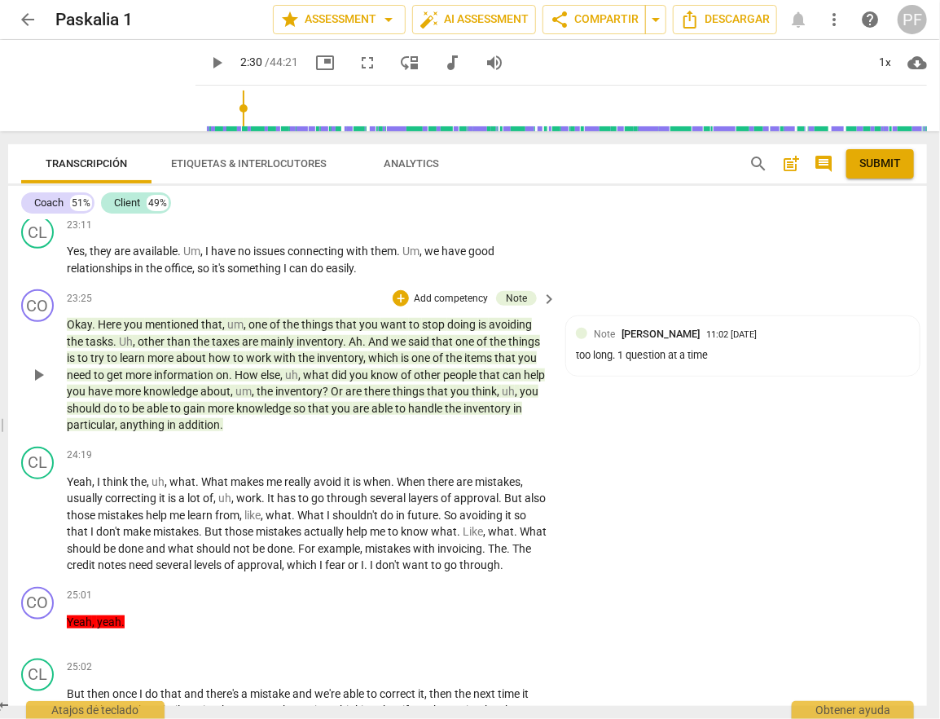
scroll to position [7561, 0]
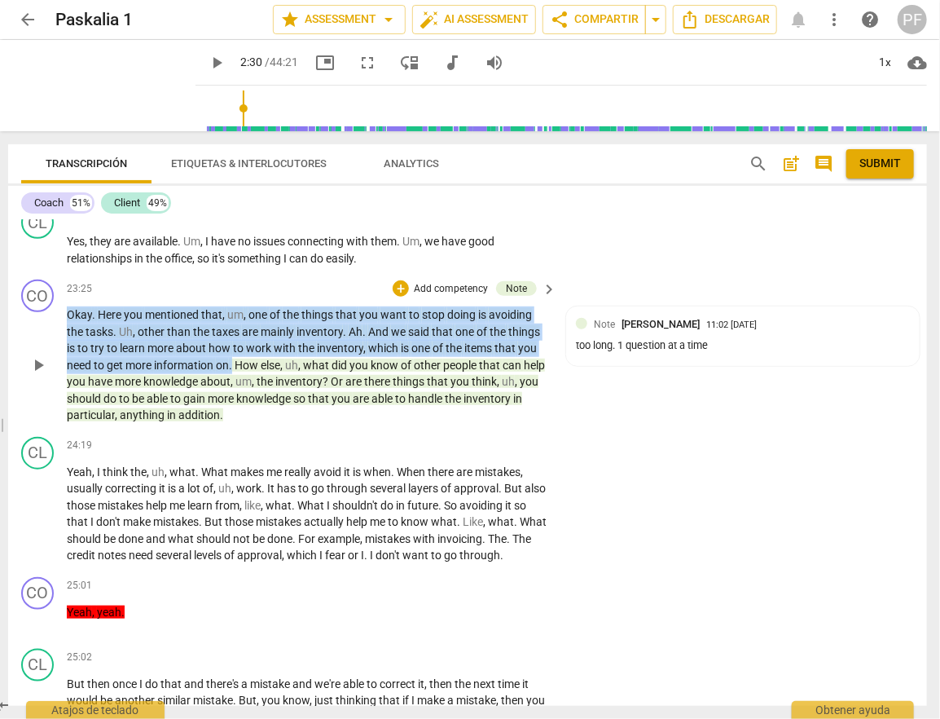
drag, startPoint x: 232, startPoint y: 354, endPoint x: 65, endPoint y: 304, distance: 174.3
click at [65, 304] on div "CO play_arrow pause 23:25 + Add competency Note keyboard_arrow_right Okay . Her…" at bounding box center [467, 351] width 919 height 157
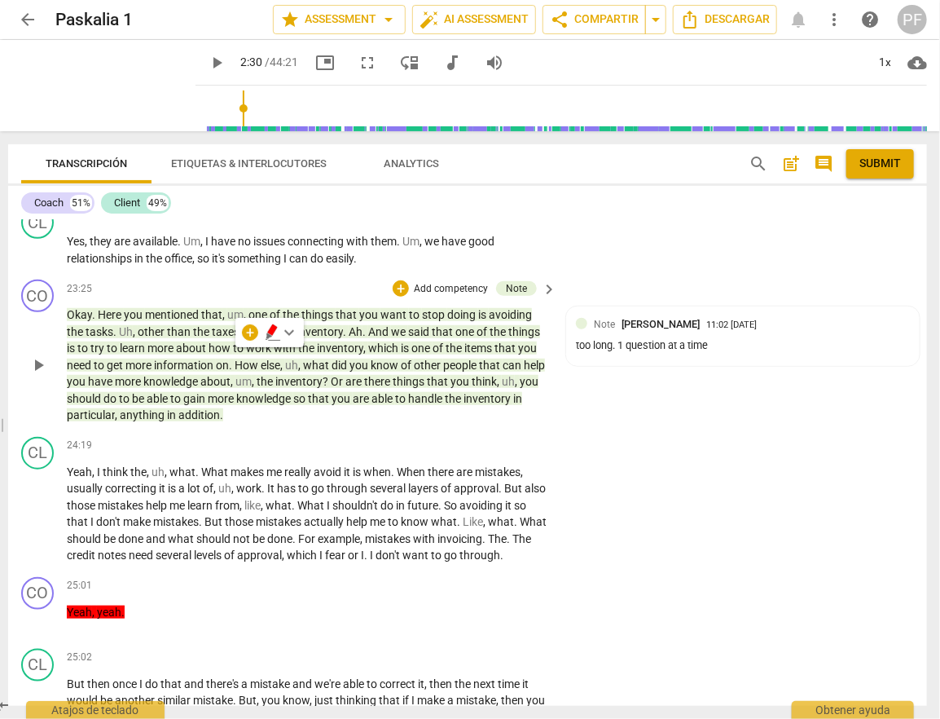
click at [363, 417] on div "CO play_arrow pause 23:25 + Add competency Note keyboard_arrow_right Okay . Her…" at bounding box center [467, 351] width 919 height 157
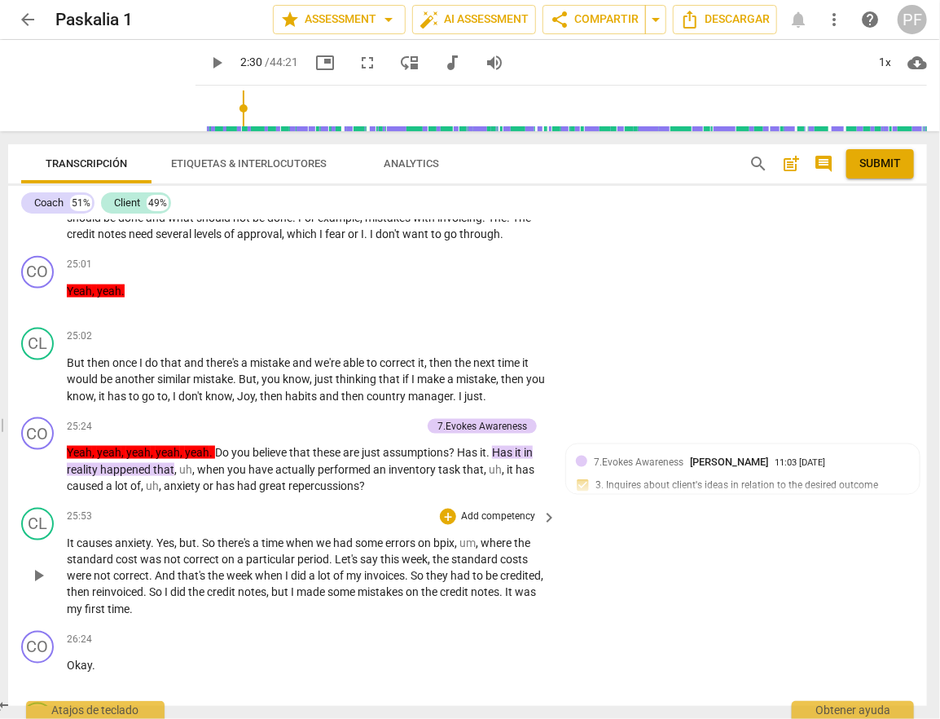
scroll to position [7889, 0]
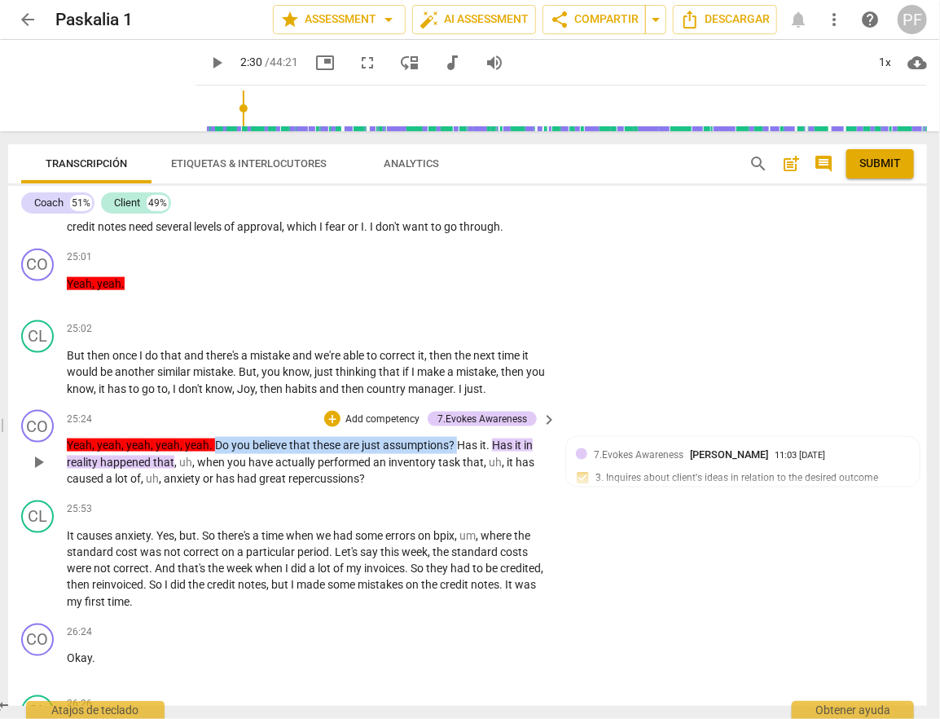
drag, startPoint x: 215, startPoint y: 434, endPoint x: 457, endPoint y: 432, distance: 242.0
click at [457, 437] on p "Yeah , yeah , yeah , yeah , yeah . Do you believe that these are just assumptio…" at bounding box center [308, 462] width 482 height 51
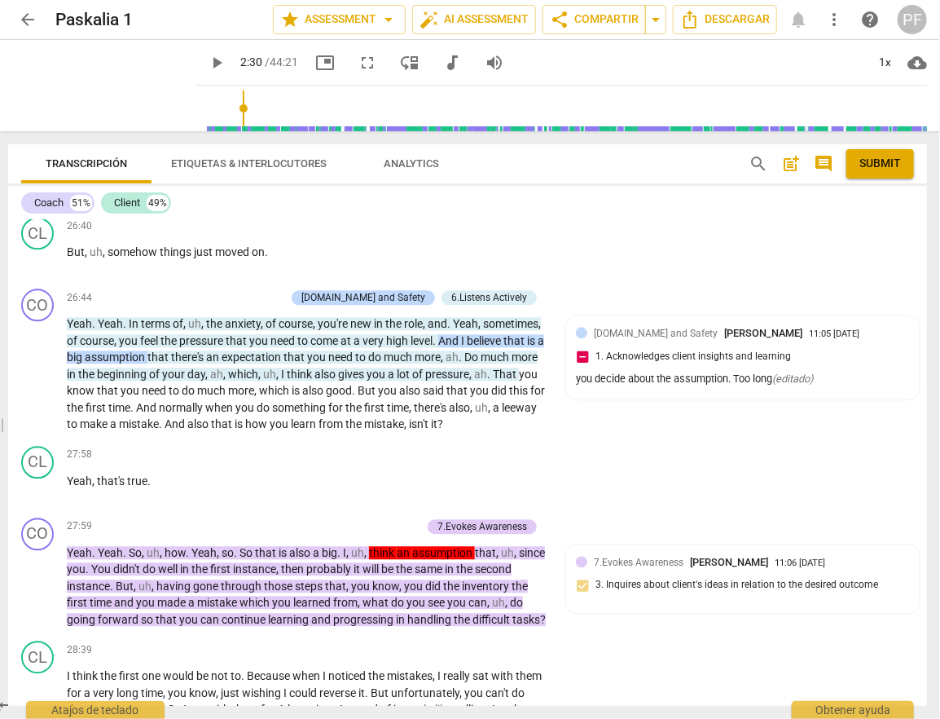
scroll to position [8550, 0]
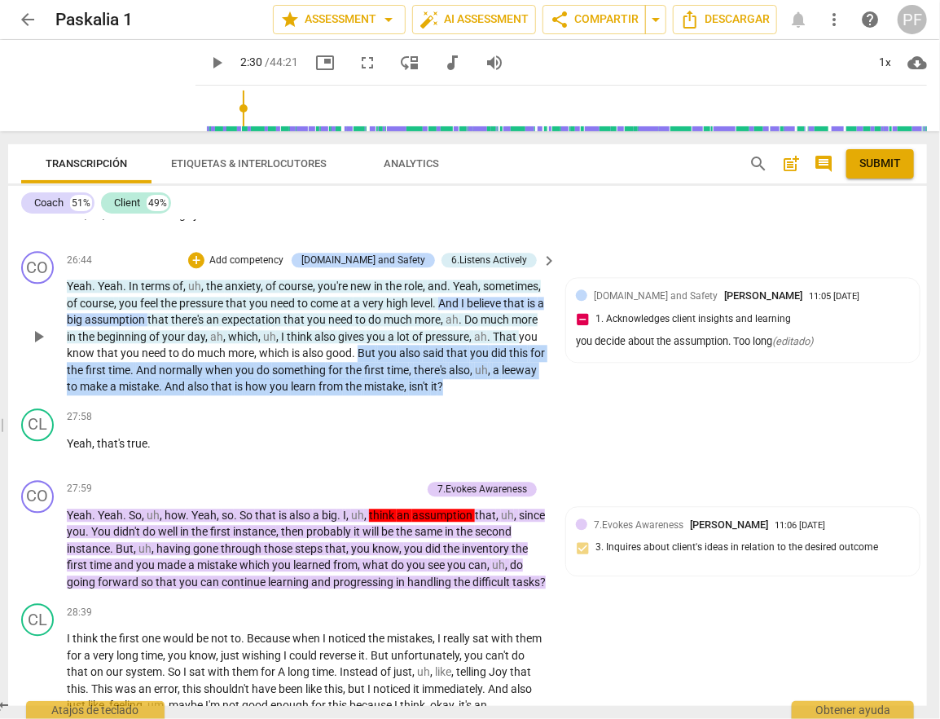
drag, startPoint x: 418, startPoint y: 344, endPoint x: 546, endPoint y: 372, distance: 131.1
click at [546, 372] on div "Yeah . Yeah . In terms of , uh , the anxiety , of course , you're new in the ro…" at bounding box center [312, 336] width 491 height 117
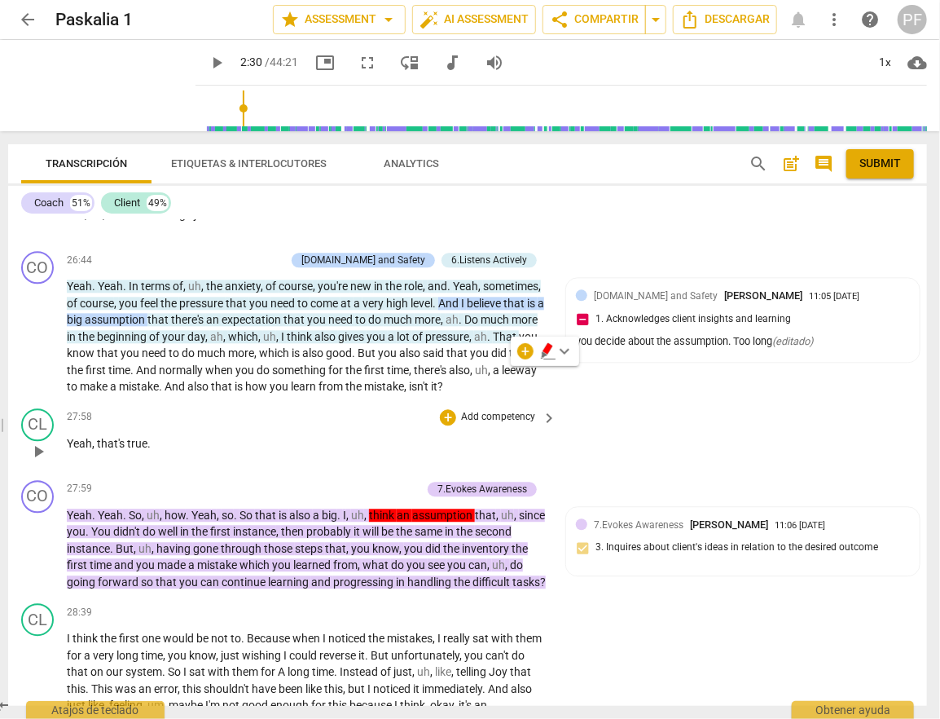
click at [232, 442] on div "27:58 + Add competency keyboard_arrow_right Yeah , that's true ." at bounding box center [312, 437] width 491 height 59
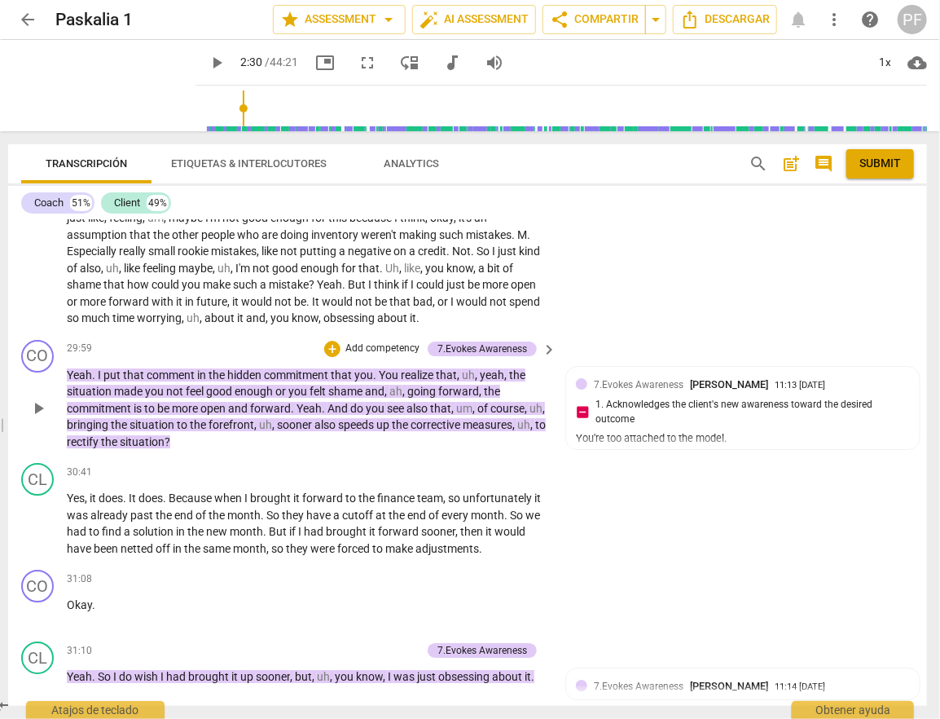
scroll to position [9039, 0]
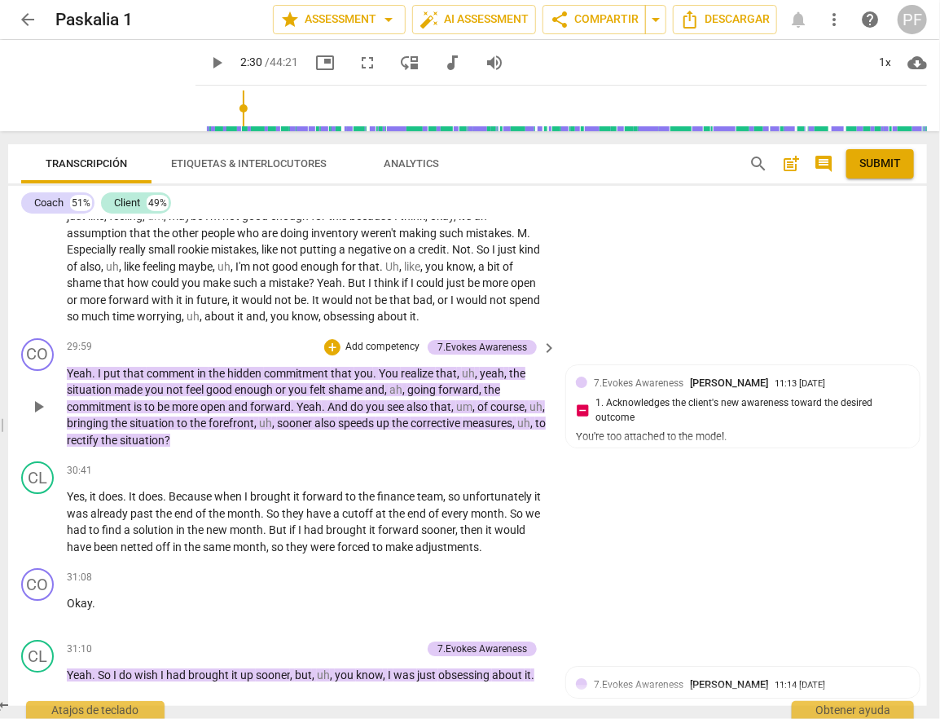
click at [206, 442] on p "Yeah . I put that comment in the hidden commitment that you . You realize that …" at bounding box center [308, 407] width 482 height 84
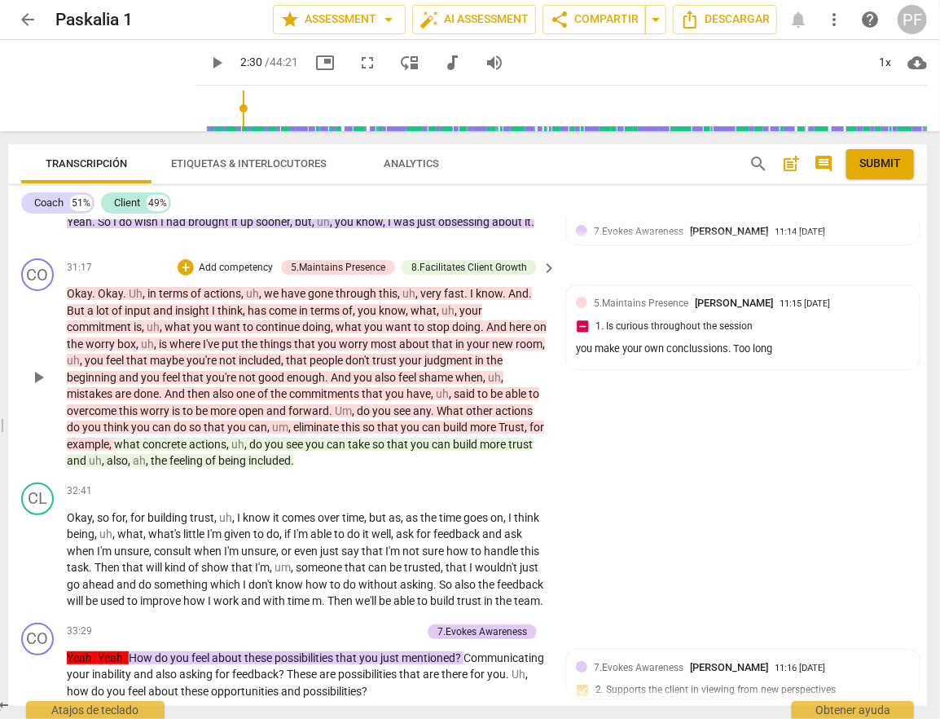
scroll to position [9496, 0]
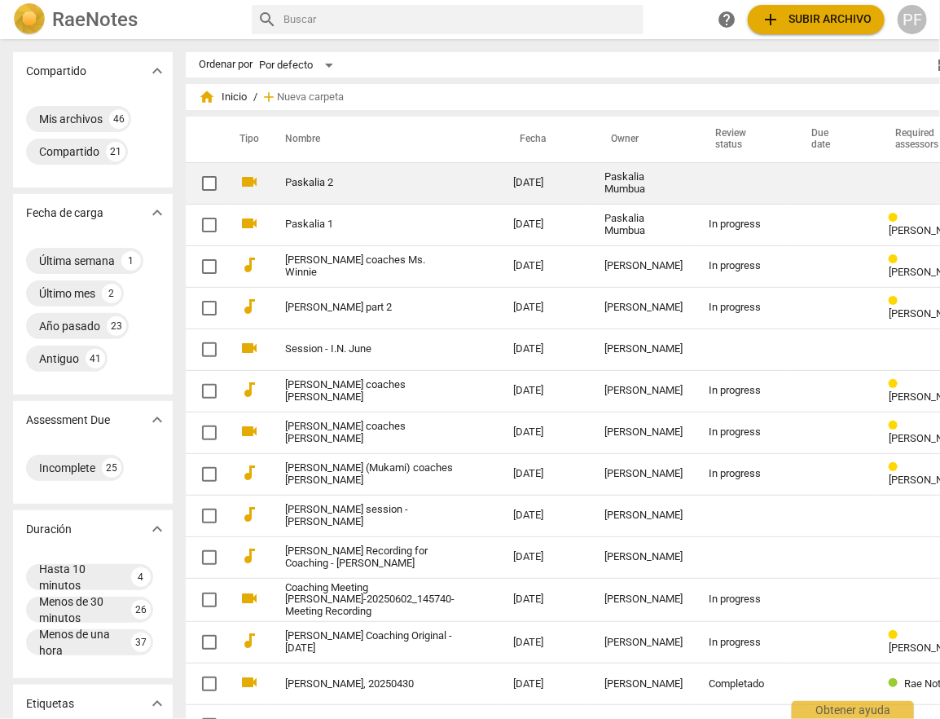
scroll to position [6, 0]
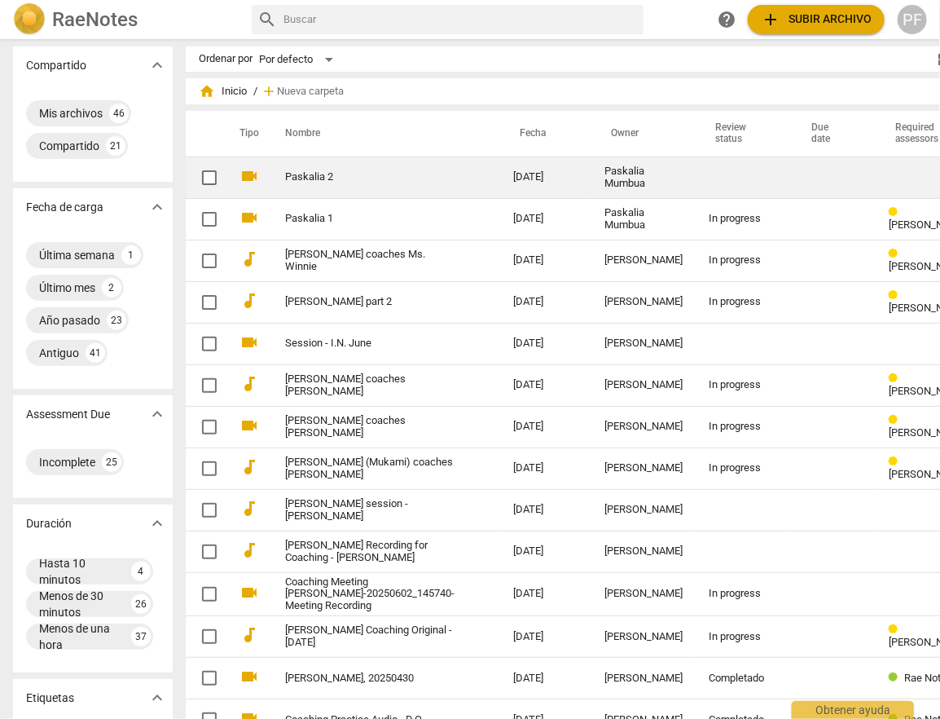
click at [329, 177] on link "Paskalia 2" at bounding box center [369, 177] width 169 height 12
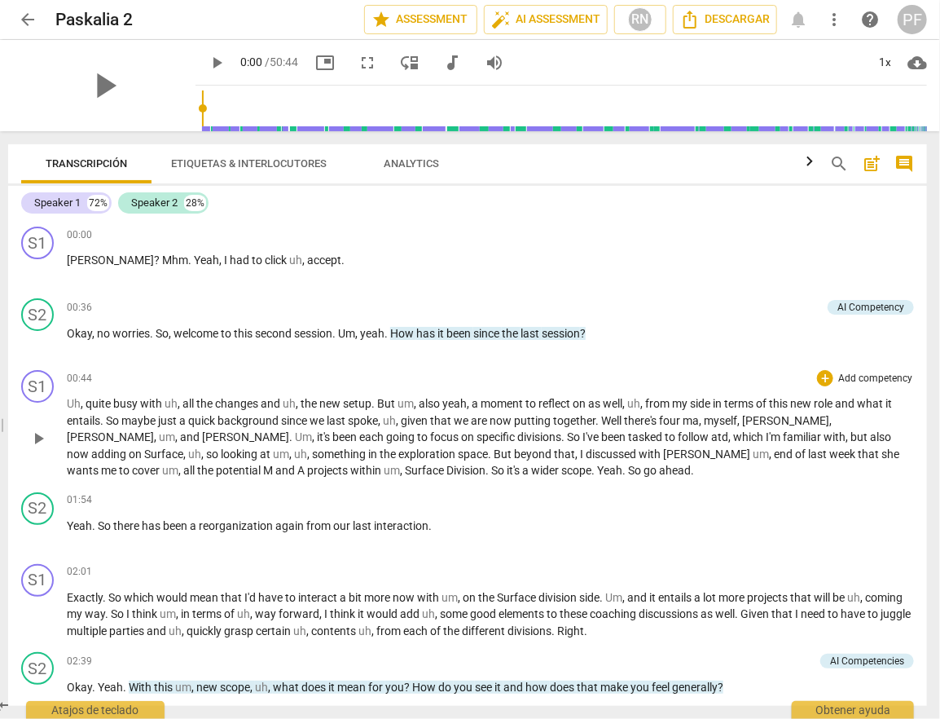
drag, startPoint x: 470, startPoint y: 430, endPoint x: 134, endPoint y: 429, distance: 336.5
click at [1, 430] on span at bounding box center [1, 425] width 10 height 588
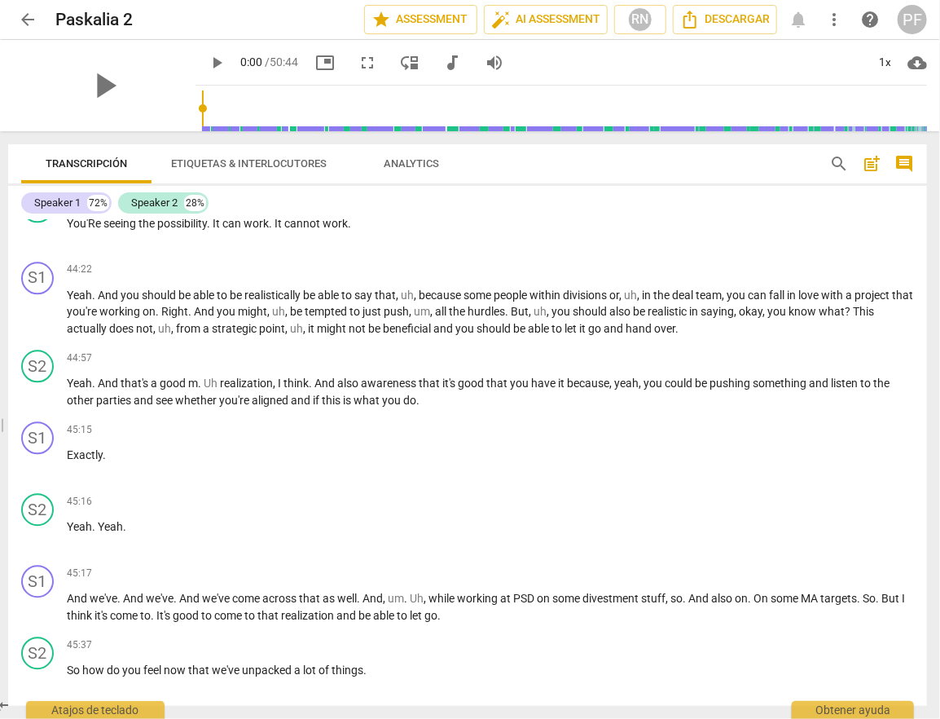
scroll to position [6257, 0]
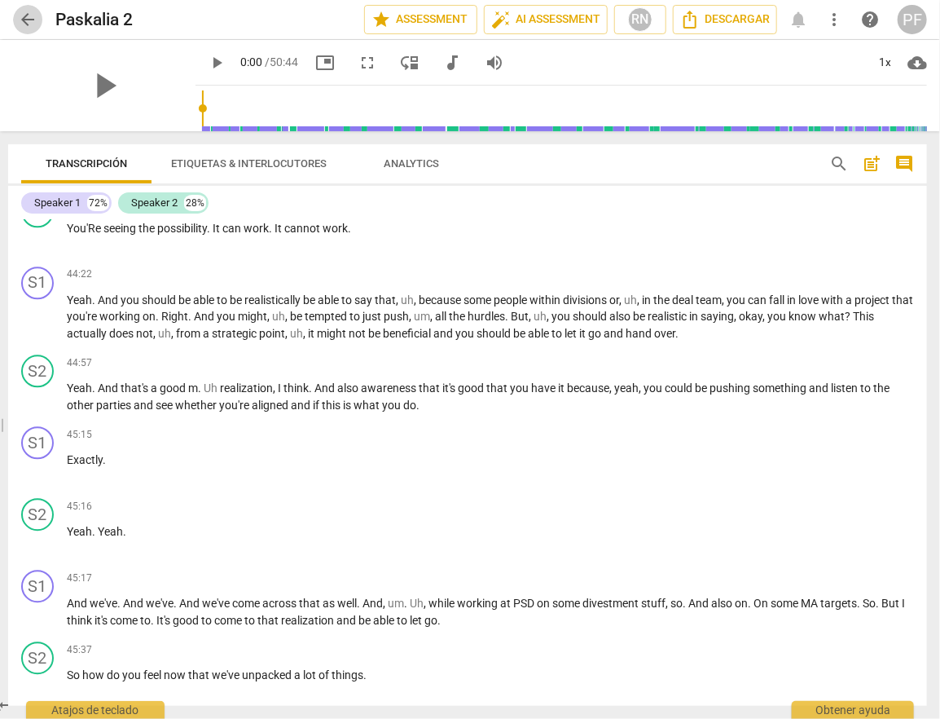
click at [21, 21] on span "arrow_back" at bounding box center [28, 20] width 20 height 20
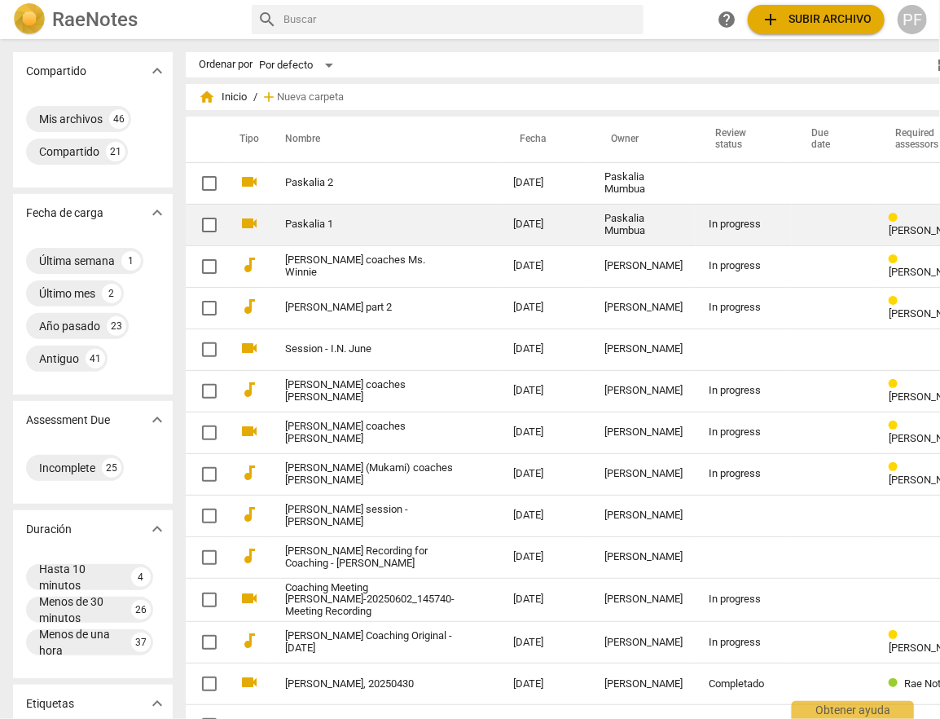
click at [316, 223] on link "Paskalia 1" at bounding box center [369, 224] width 169 height 12
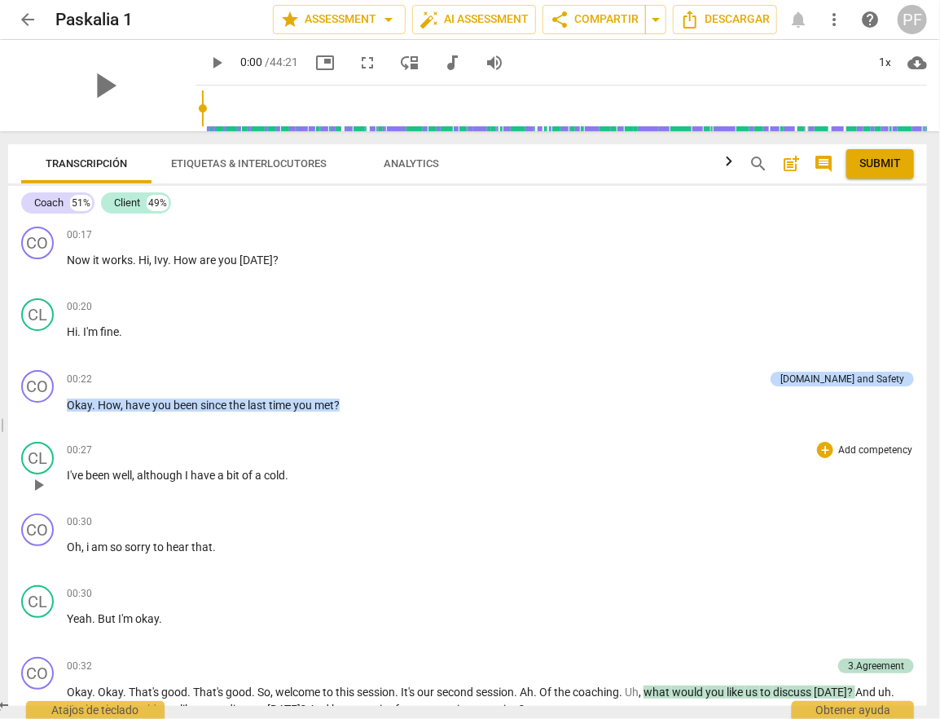
drag, startPoint x: 226, startPoint y: 432, endPoint x: 306, endPoint y: 456, distance: 84.3
click at [2, 438] on span at bounding box center [1, 425] width 10 height 588
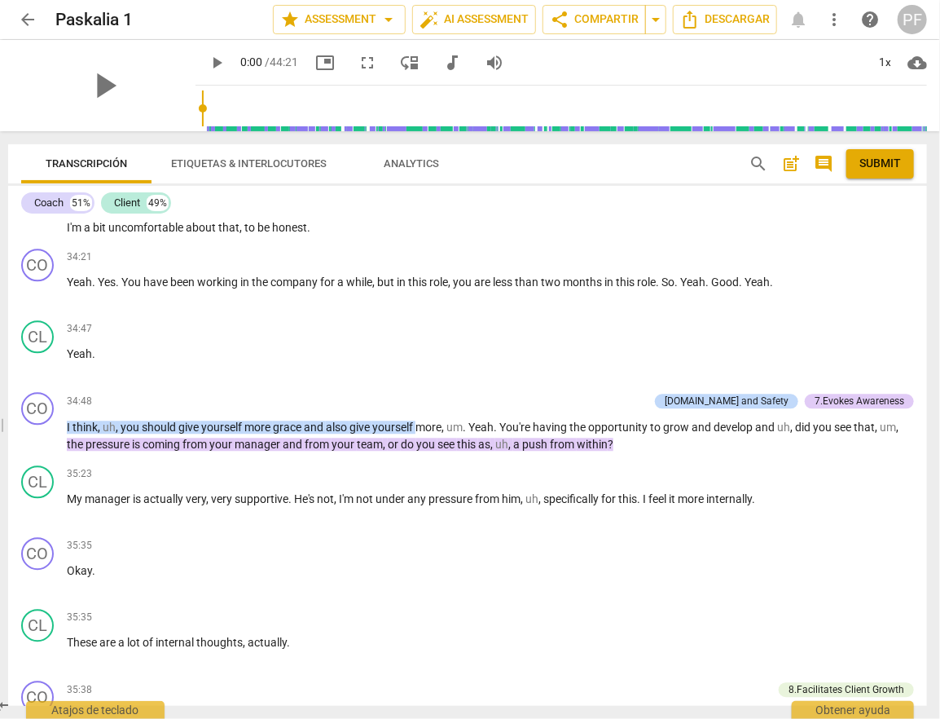
scroll to position [8533, 0]
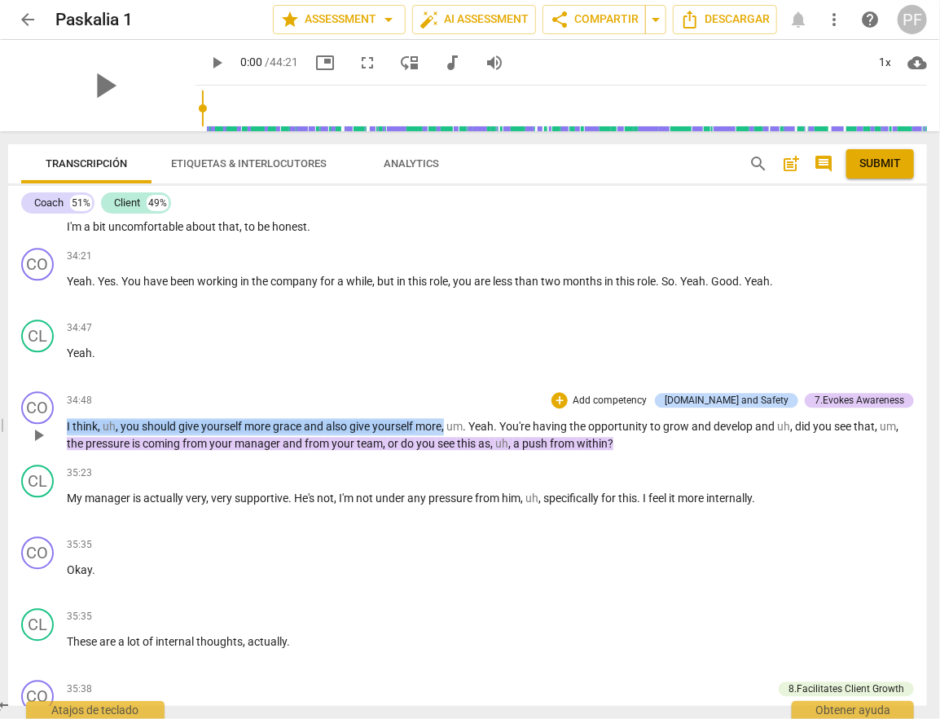
drag, startPoint x: 447, startPoint y: 401, endPoint x: 67, endPoint y: 409, distance: 379.8
click at [67, 418] on p "I think , uh , you should give yourself more grace and also give yourself more …" at bounding box center [490, 434] width 847 height 33
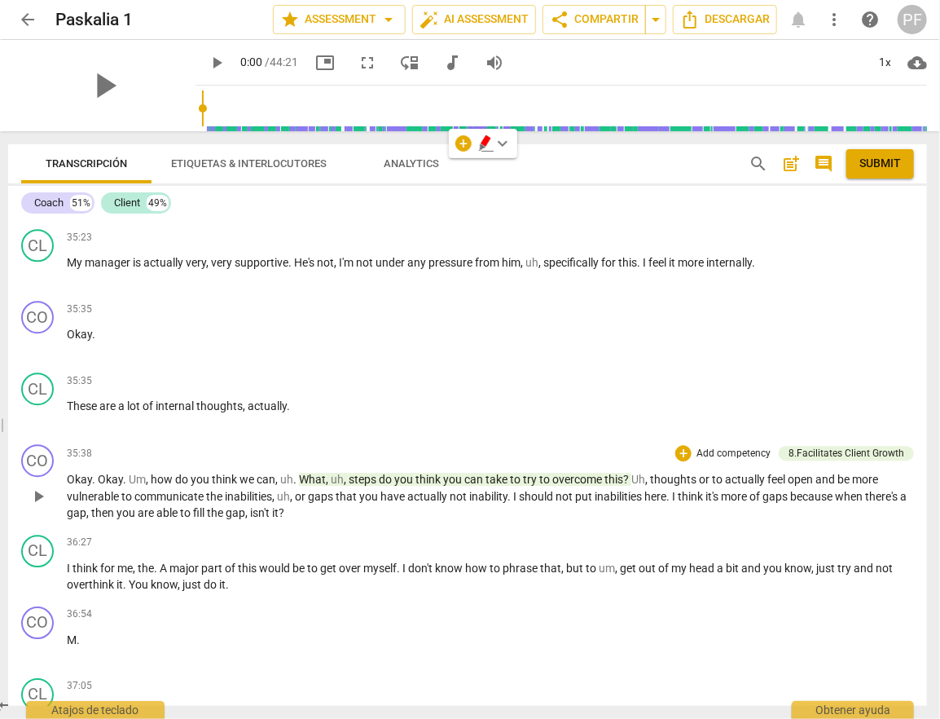
scroll to position [8770, 0]
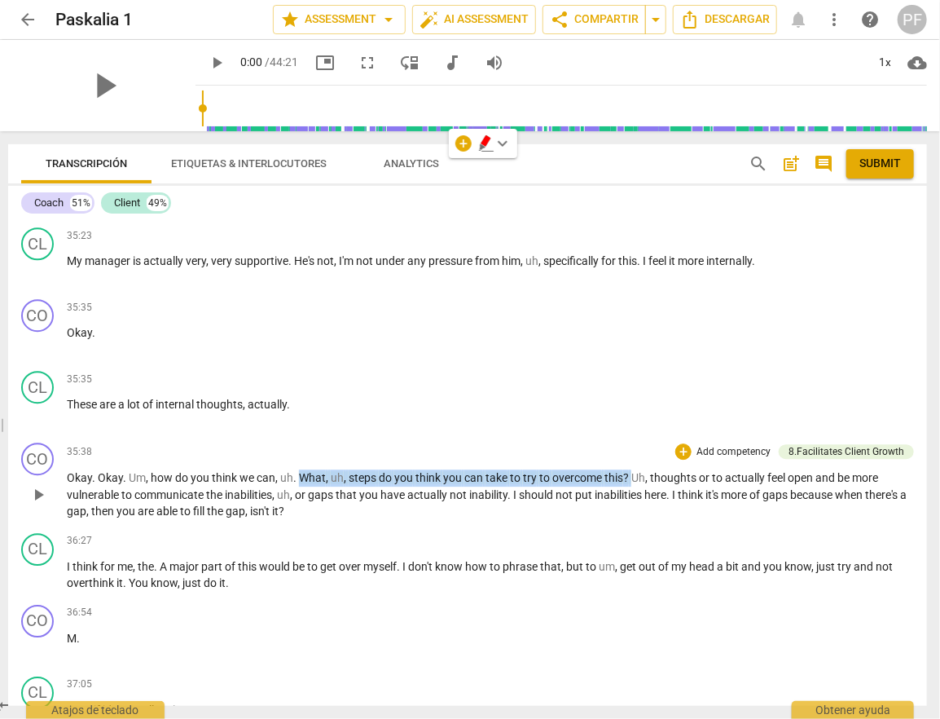
drag, startPoint x: 632, startPoint y: 448, endPoint x: 301, endPoint y: 456, distance: 331.8
click at [301, 469] on p "Okay . Okay . Um , how do you think we can , uh . What , uh , steps do you thin…" at bounding box center [490, 494] width 847 height 51
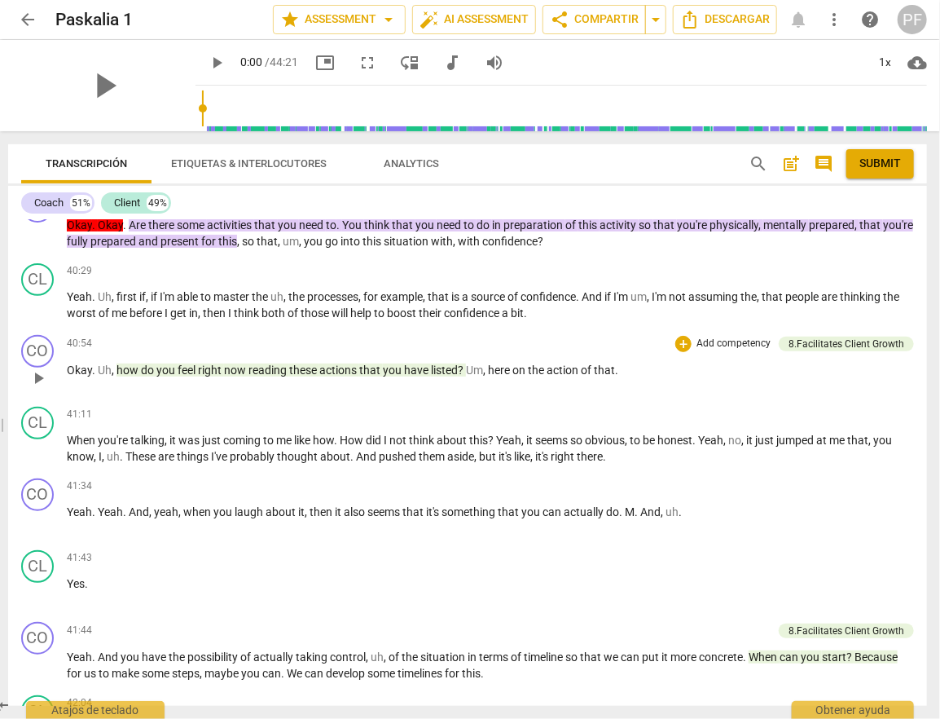
scroll to position [9657, 0]
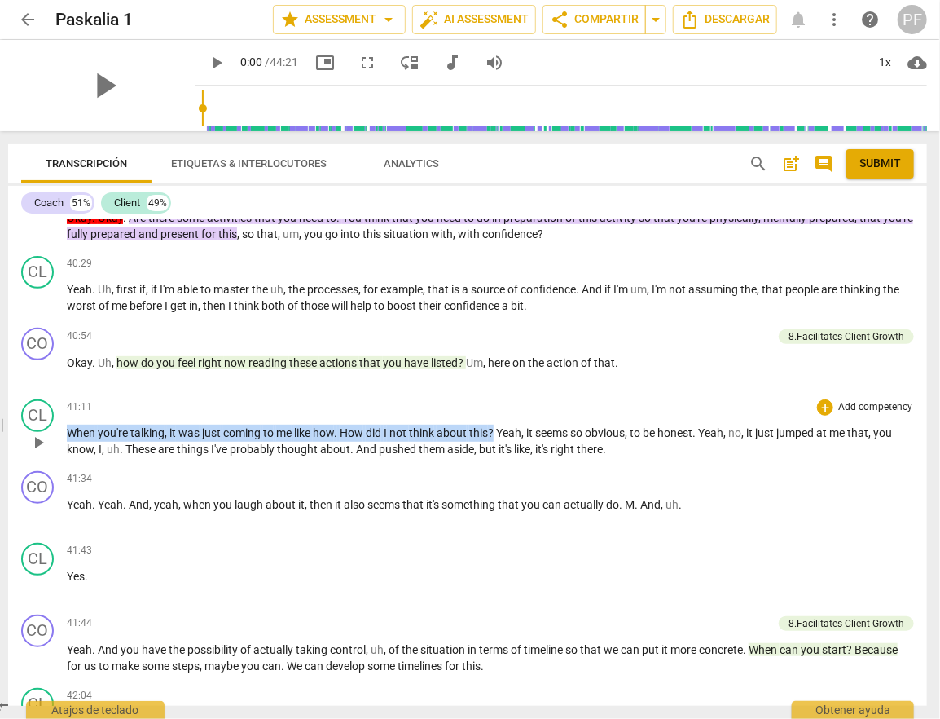
drag, startPoint x: 496, startPoint y: 400, endPoint x: 64, endPoint y: 410, distance: 432.8
click at [64, 410] on div "CL play_arrow pause 41:11 + Add competency keyboard_arrow_right When you're tal…" at bounding box center [467, 429] width 919 height 72
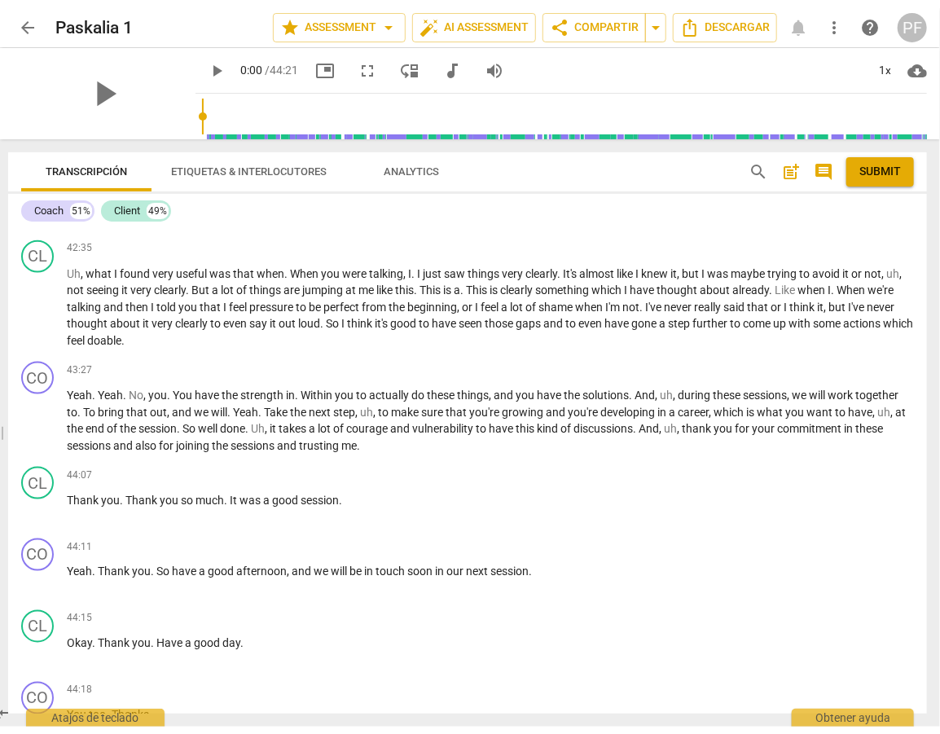
scroll to position [10261, 0]
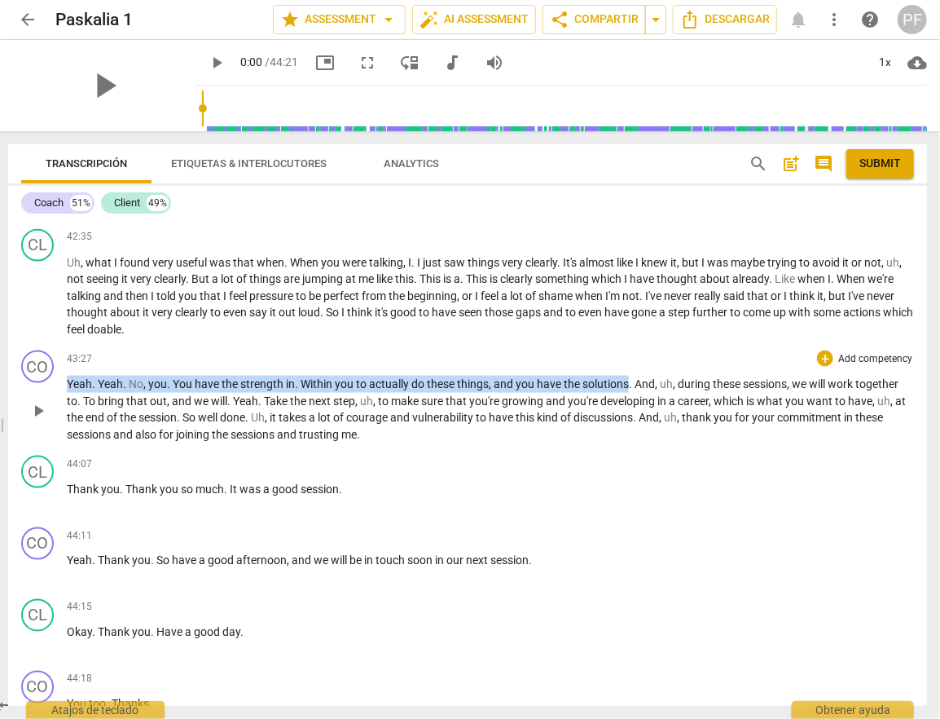
drag, startPoint x: 629, startPoint y: 348, endPoint x: 65, endPoint y: 359, distance: 564.0
click at [67, 376] on p "Yeah . Yeah . No , you . You have the strength in . Within you to actually do t…" at bounding box center [490, 409] width 847 height 67
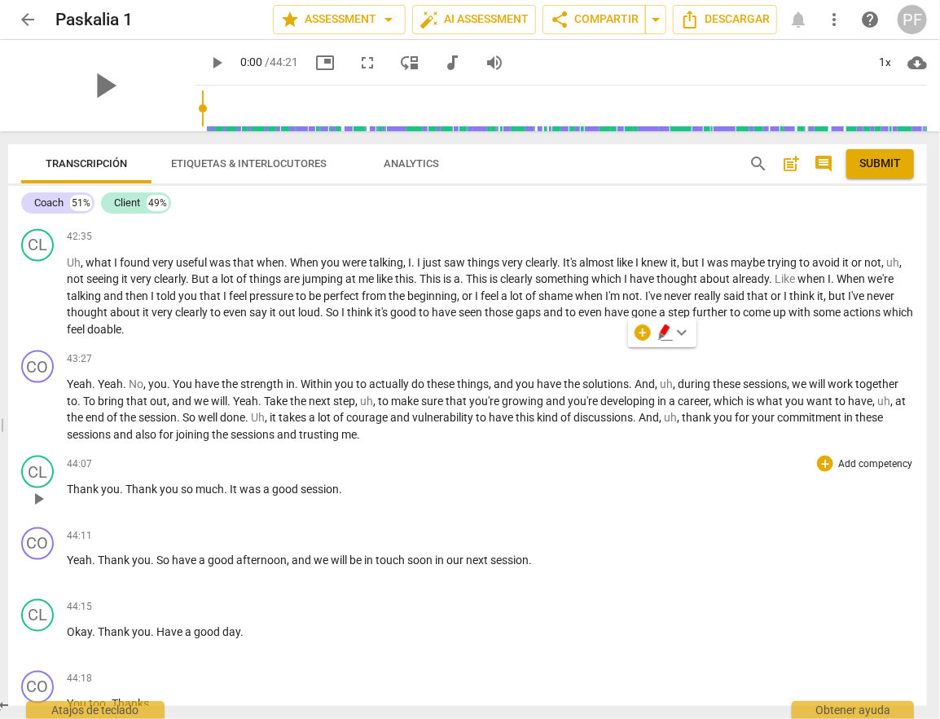
click at [623, 449] on div "CL play_arrow pause 44:07 + Add competency keyboard_arrow_right Thank you . Tha…" at bounding box center [467, 485] width 919 height 72
